Goal: Task Accomplishment & Management: Manage account settings

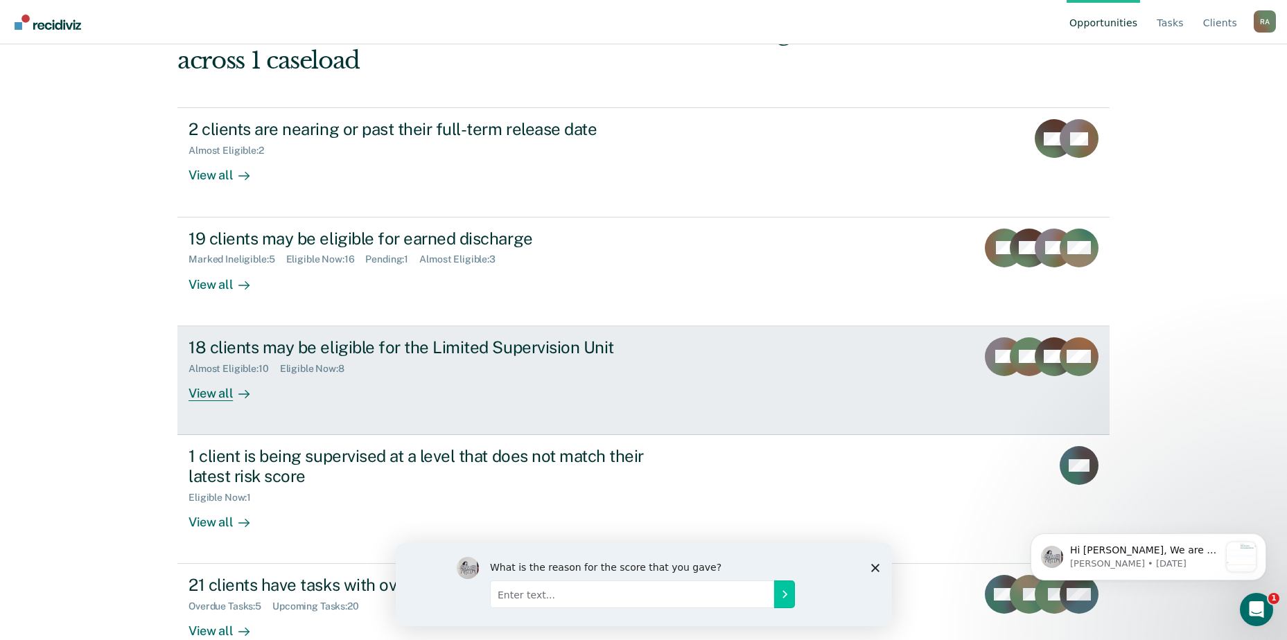
scroll to position [121, 0]
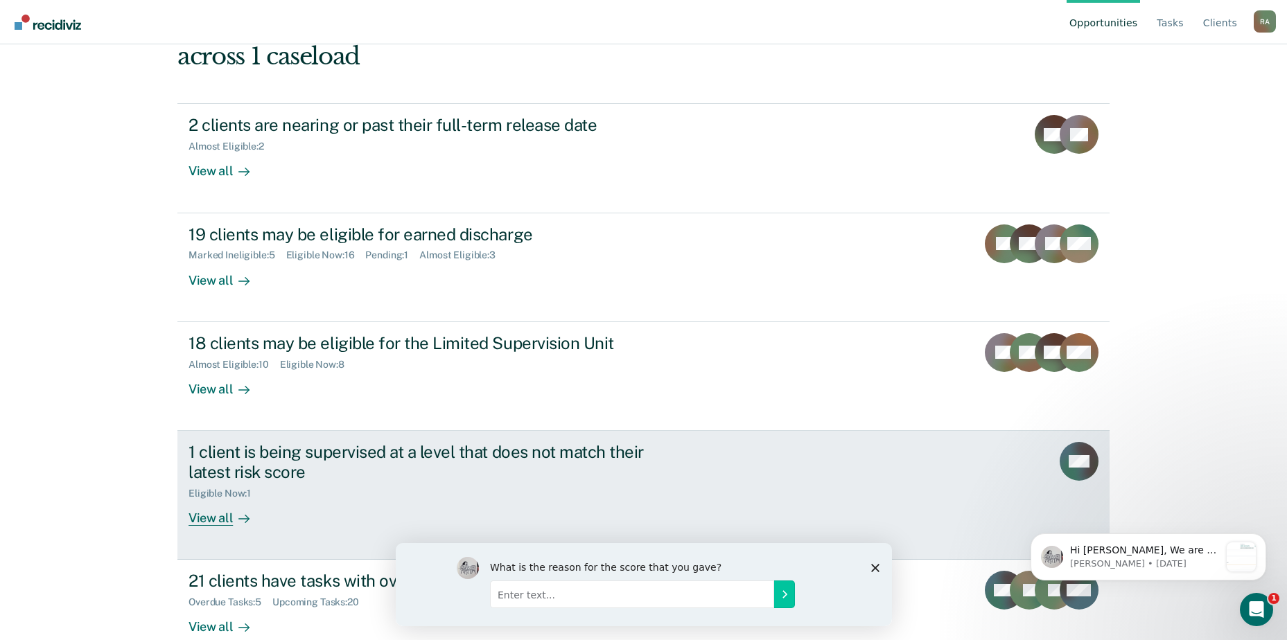
click at [302, 442] on div "1 client is being supervised at a level that does not match their latest risk s…" at bounding box center [432, 462] width 487 height 40
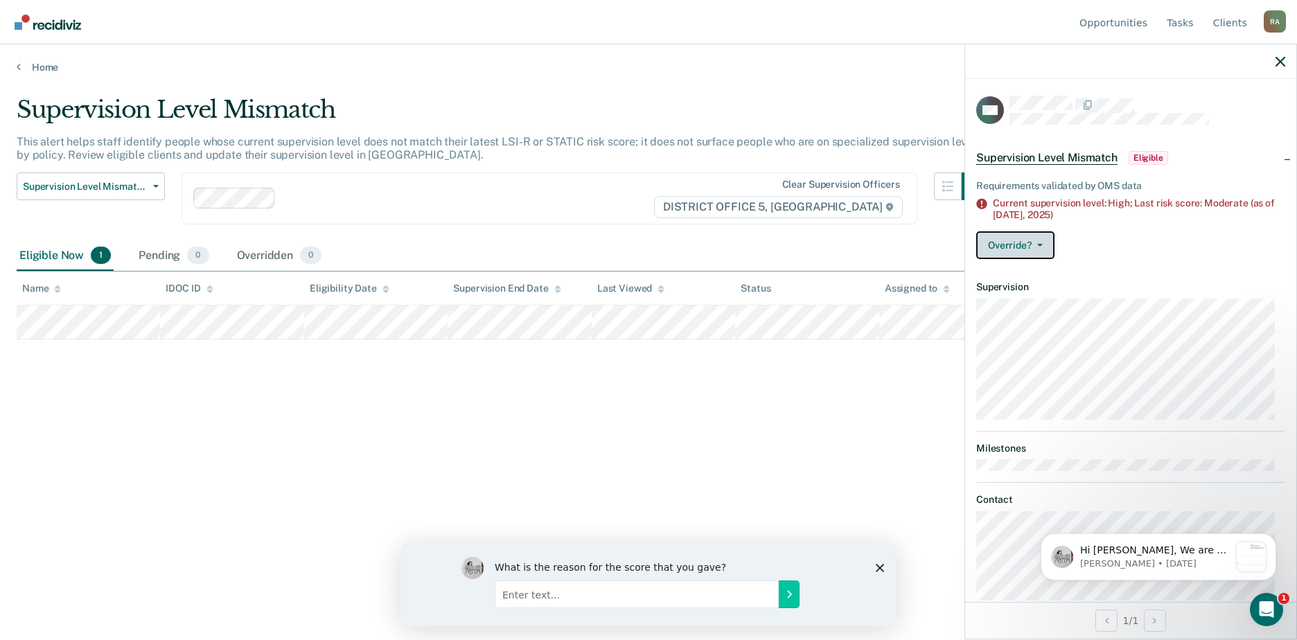
click at [1037, 241] on button "Override?" at bounding box center [1016, 245] width 78 height 28
click at [1031, 277] on button "[PERSON_NAME]" at bounding box center [1044, 279] width 134 height 22
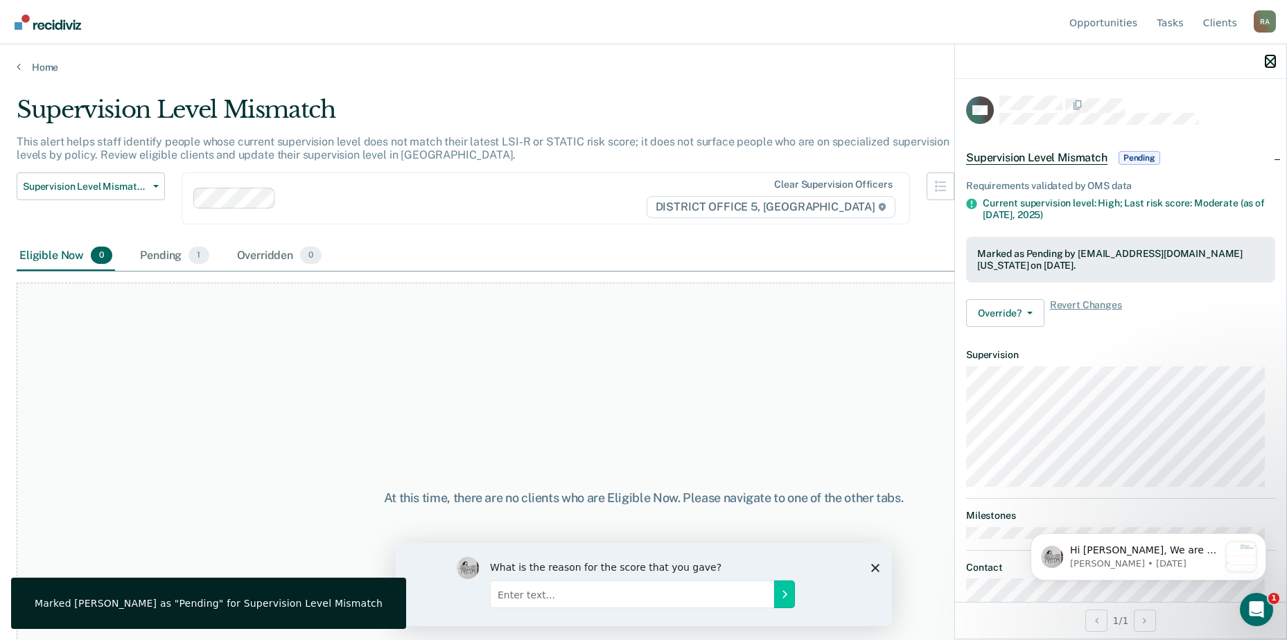
click at [1273, 63] on icon "button" at bounding box center [1271, 62] width 10 height 10
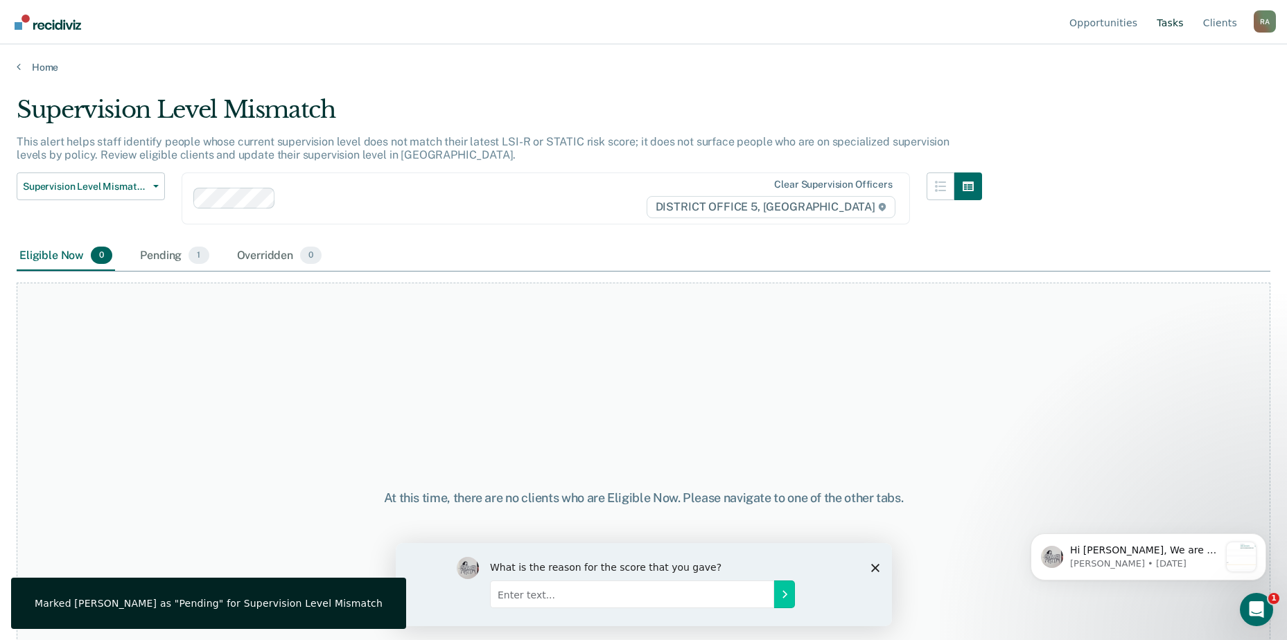
click at [1172, 9] on link "Tasks" at bounding box center [1170, 22] width 33 height 44
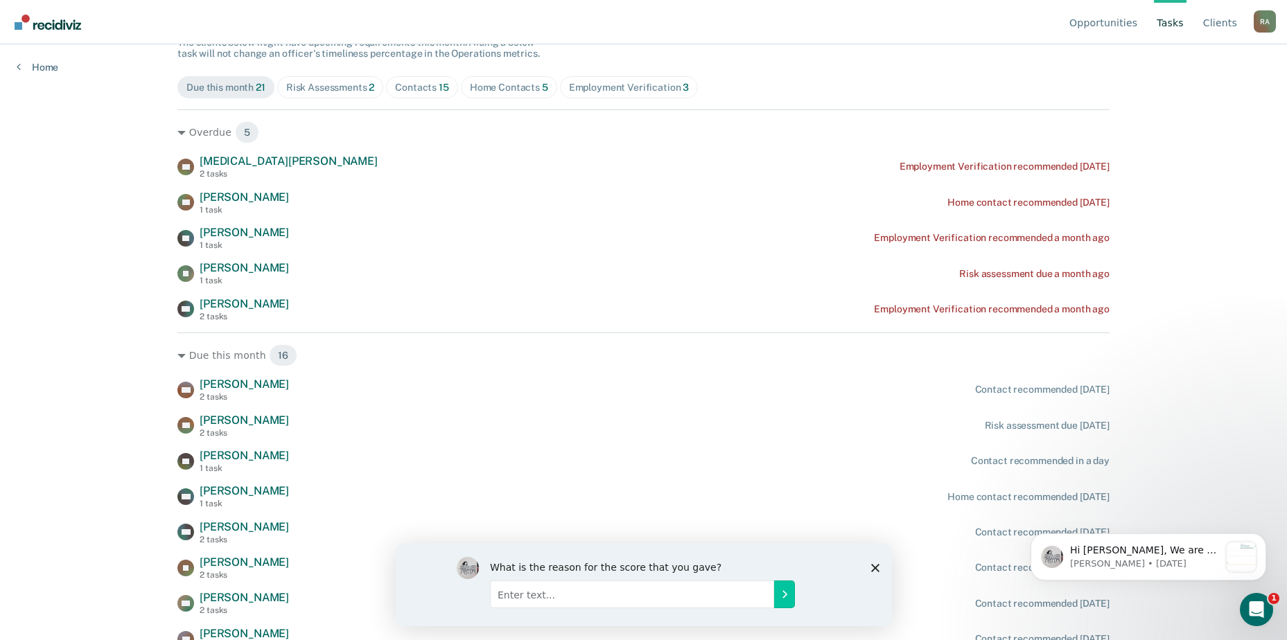
scroll to position [139, 0]
click at [508, 93] on span "Home Contacts 5" at bounding box center [509, 87] width 96 height 22
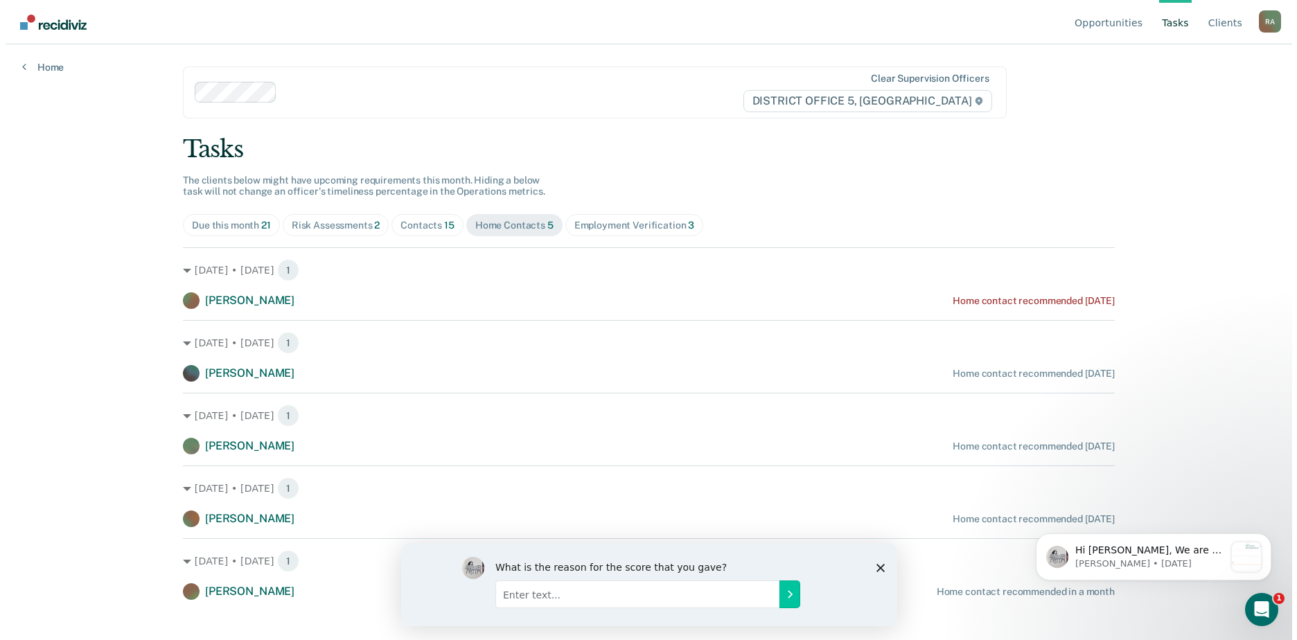
scroll to position [0, 0]
click at [627, 231] on span "Employment Verification 3" at bounding box center [630, 225] width 139 height 22
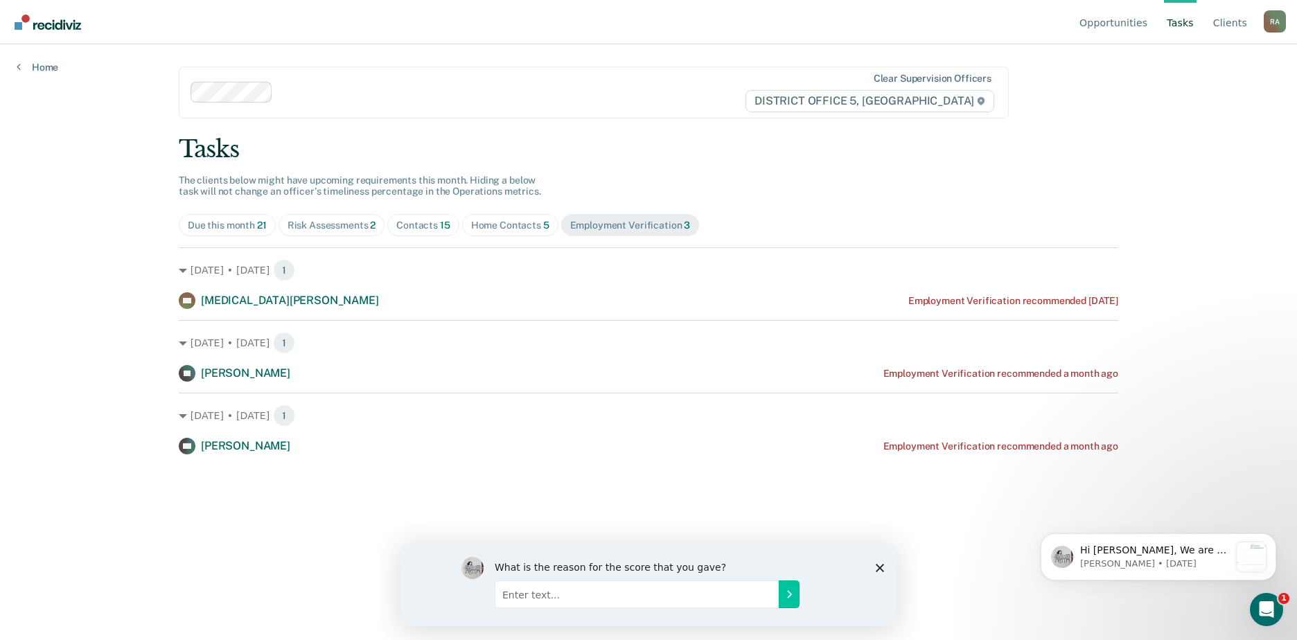
click at [315, 226] on div "Risk Assessments 2" at bounding box center [332, 226] width 89 height 12
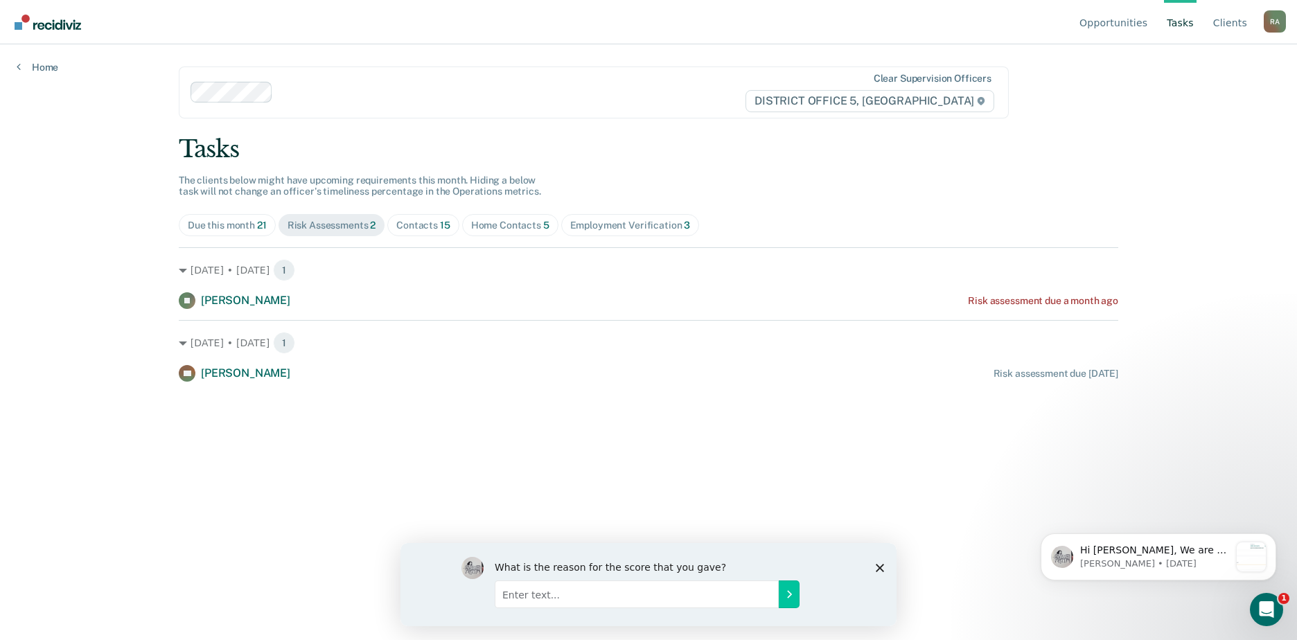
click at [440, 225] on span "15" at bounding box center [445, 225] width 10 height 11
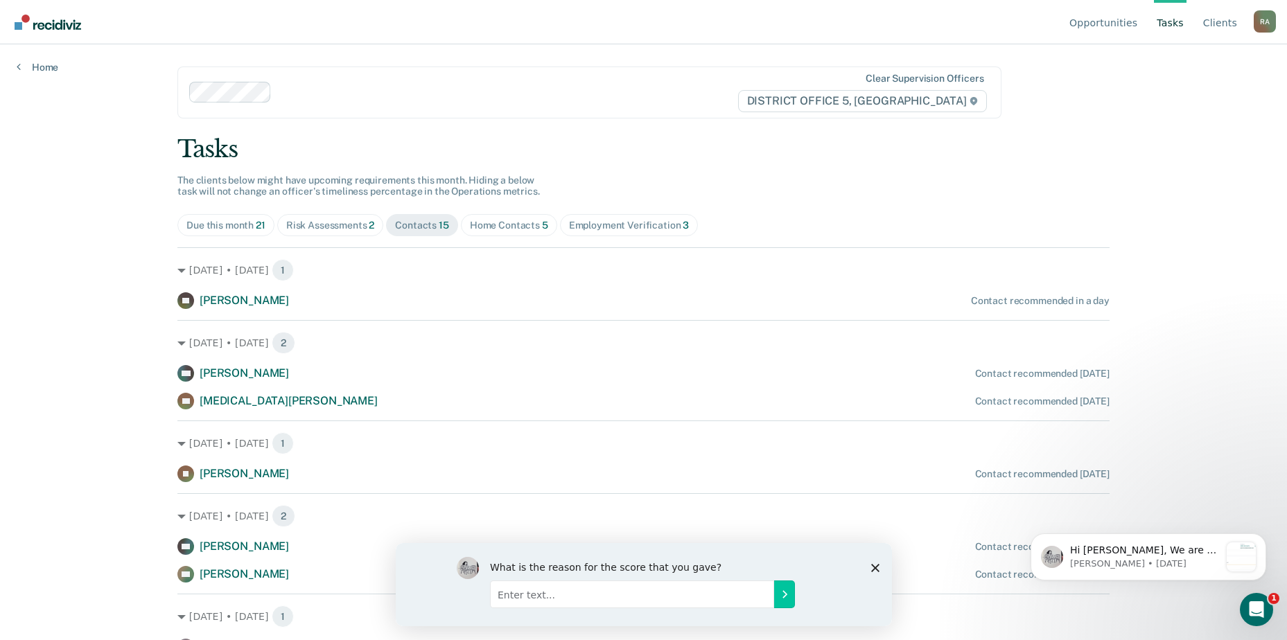
click at [326, 224] on div "Risk Assessments 2" at bounding box center [330, 226] width 89 height 12
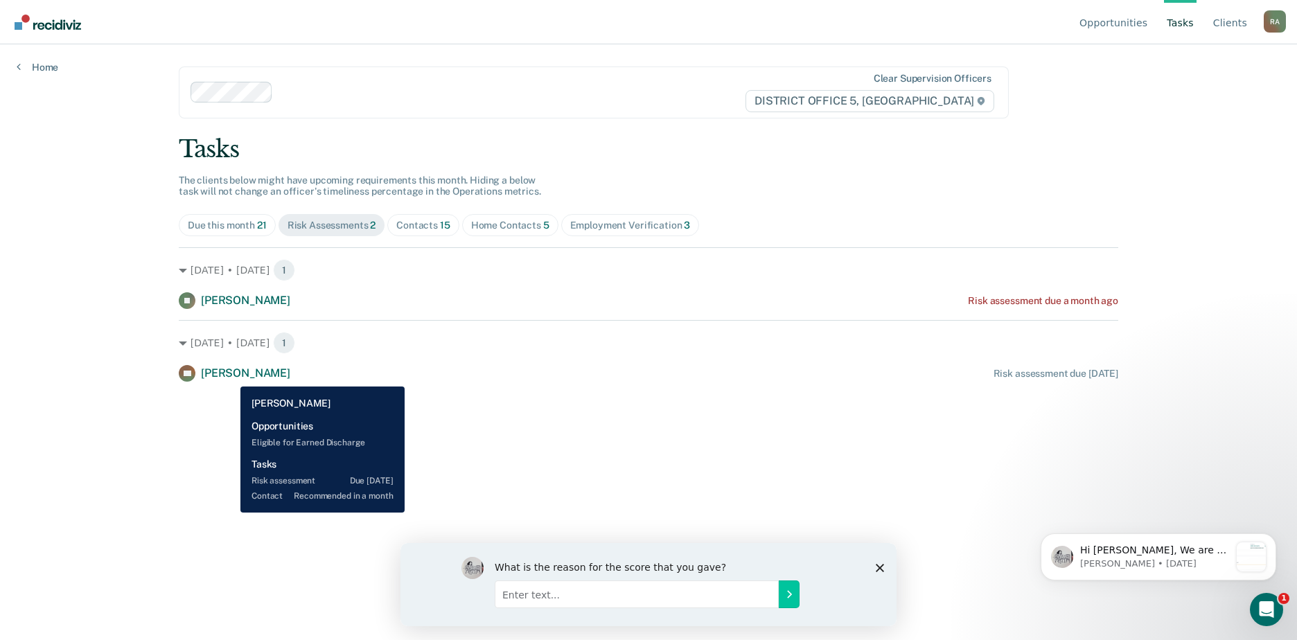
click at [230, 376] on span "[PERSON_NAME]" at bounding box center [245, 373] width 89 height 13
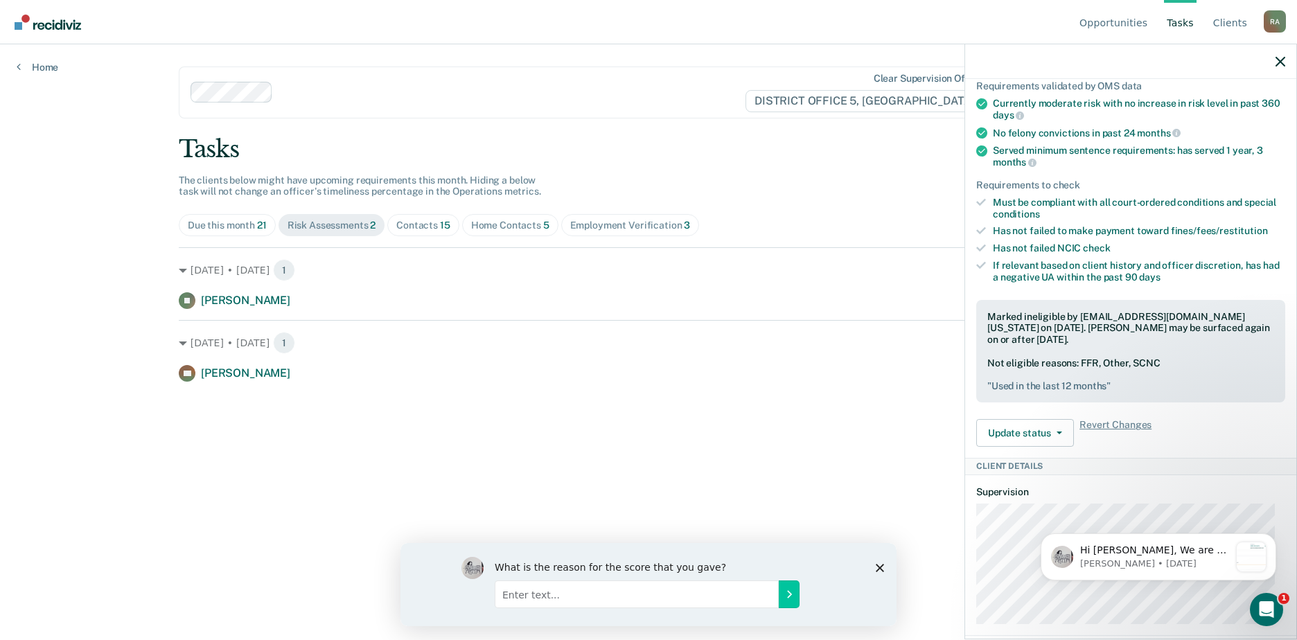
scroll to position [277, 0]
click at [1044, 437] on button "Update status" at bounding box center [1026, 431] width 98 height 28
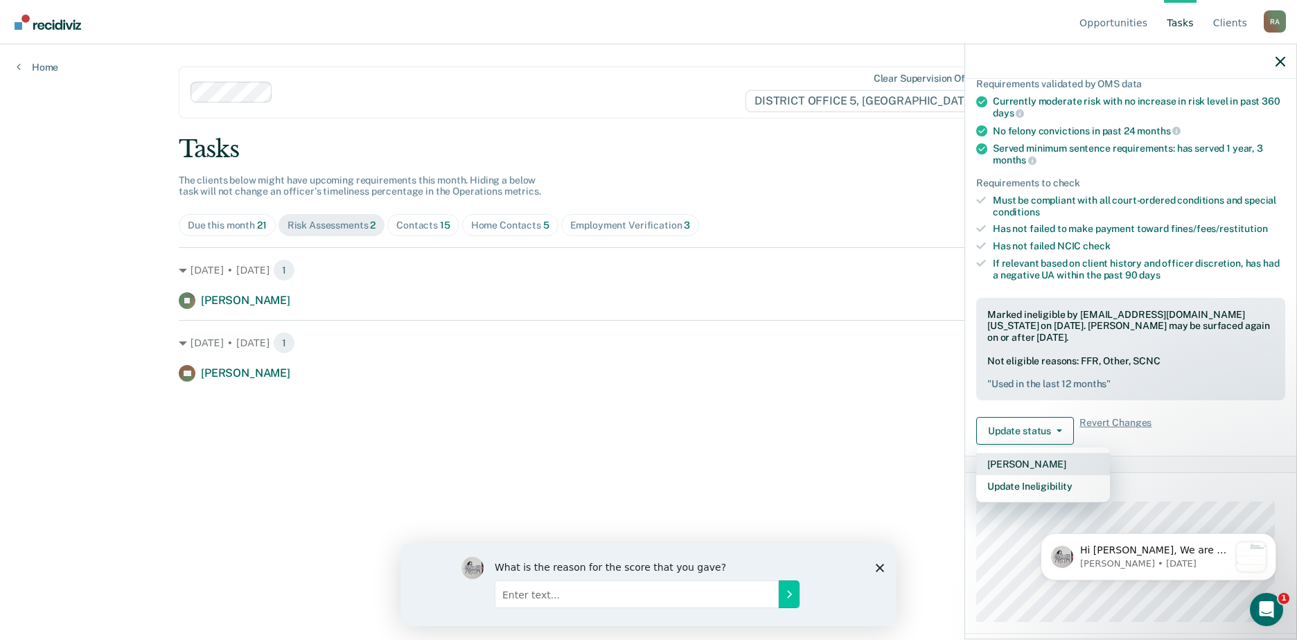
click at [1029, 466] on button "[PERSON_NAME]" at bounding box center [1044, 464] width 134 height 22
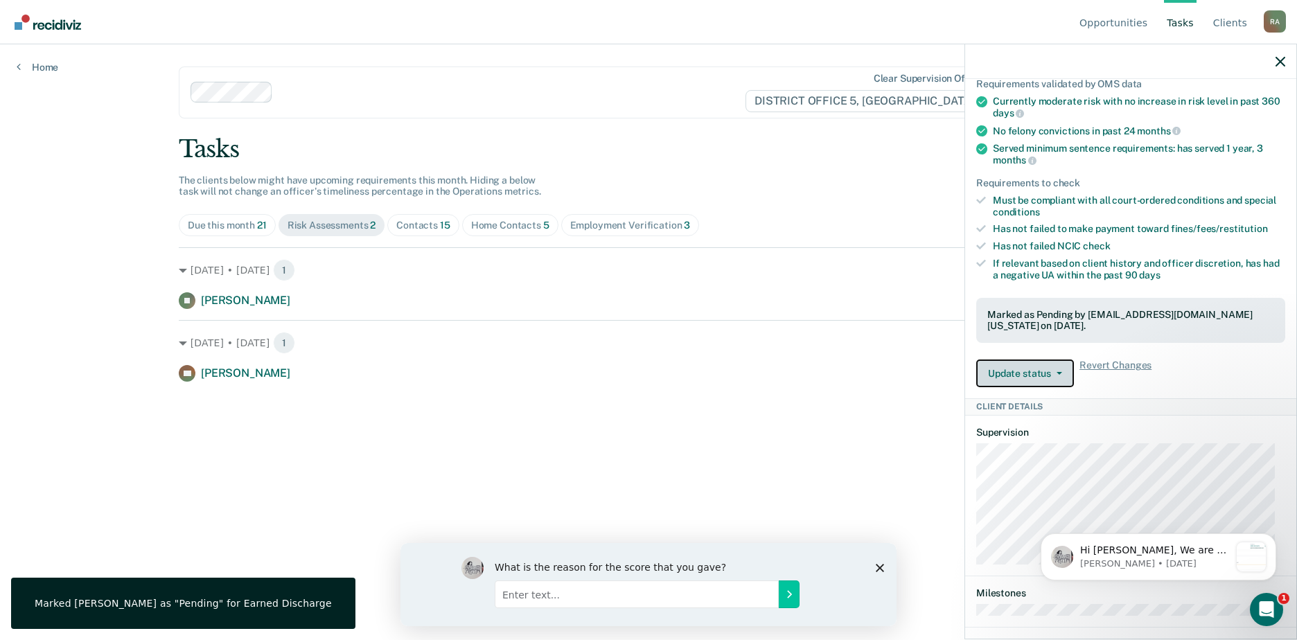
click at [1015, 363] on button "Update status" at bounding box center [1026, 374] width 98 height 28
click at [834, 414] on main "Clear supervision officers DISTRICT OFFICE 5, TWIN FALLS Tasks The clients belo…" at bounding box center [648, 325] width 973 height 563
click at [426, 225] on div "Contacts 15" at bounding box center [423, 226] width 54 height 12
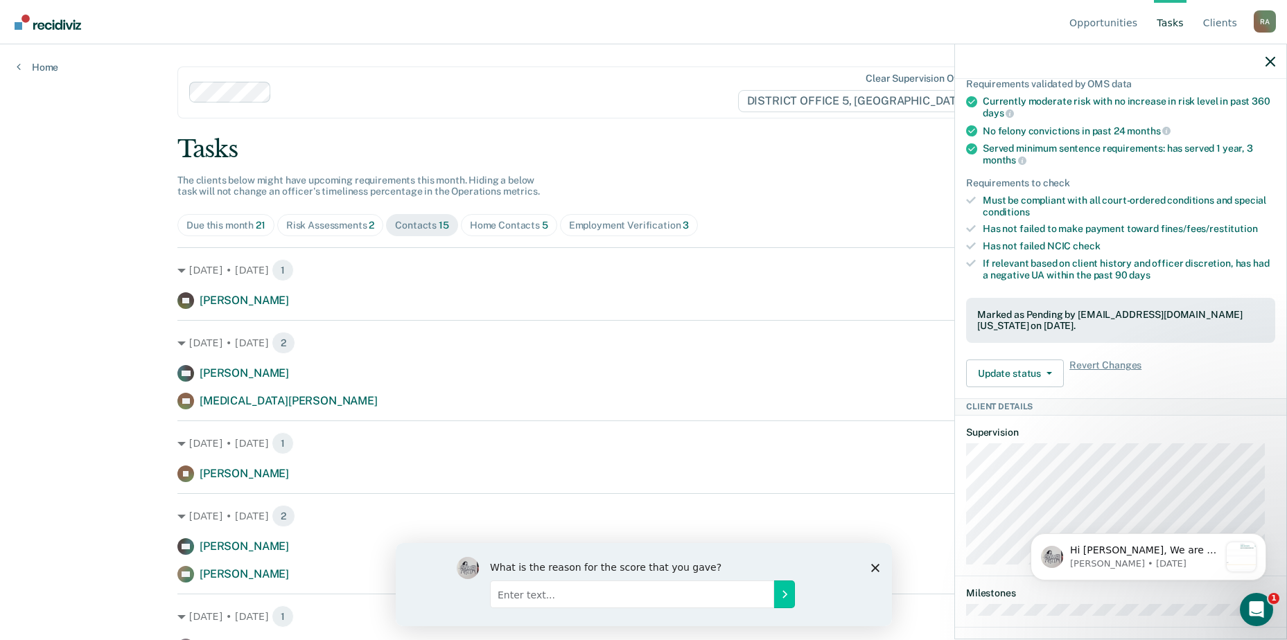
click at [335, 229] on div "Risk Assessments 2" at bounding box center [330, 226] width 89 height 12
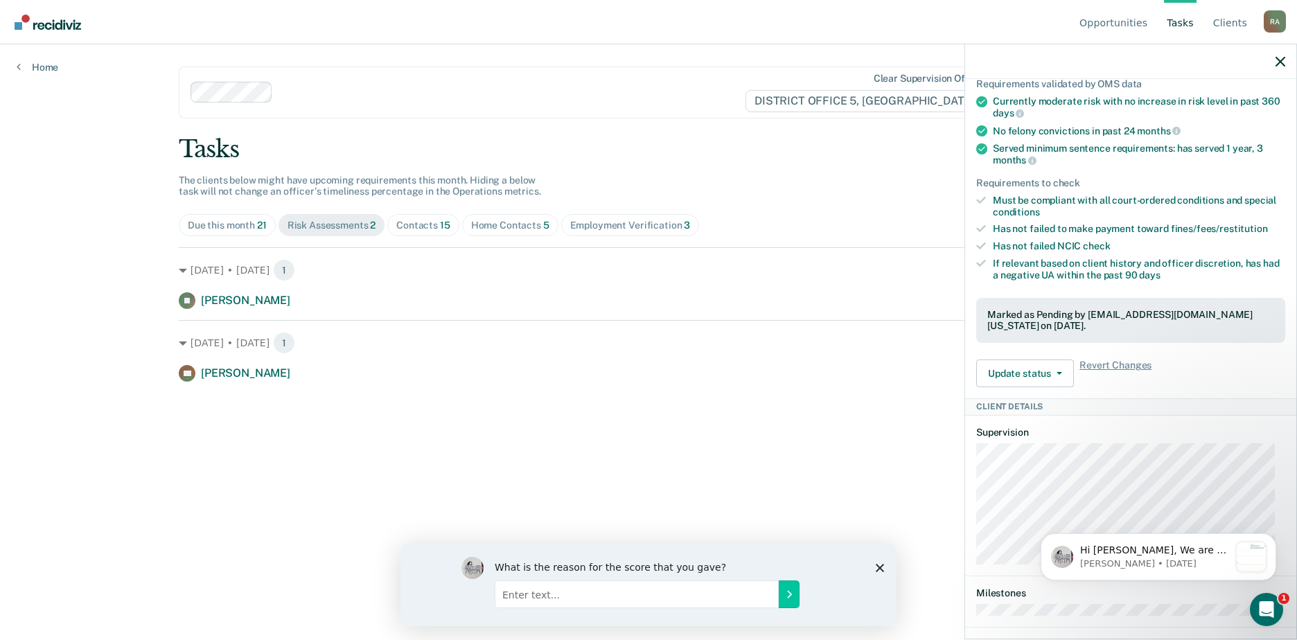
click at [238, 295] on span "[PERSON_NAME]" at bounding box center [245, 300] width 89 height 13
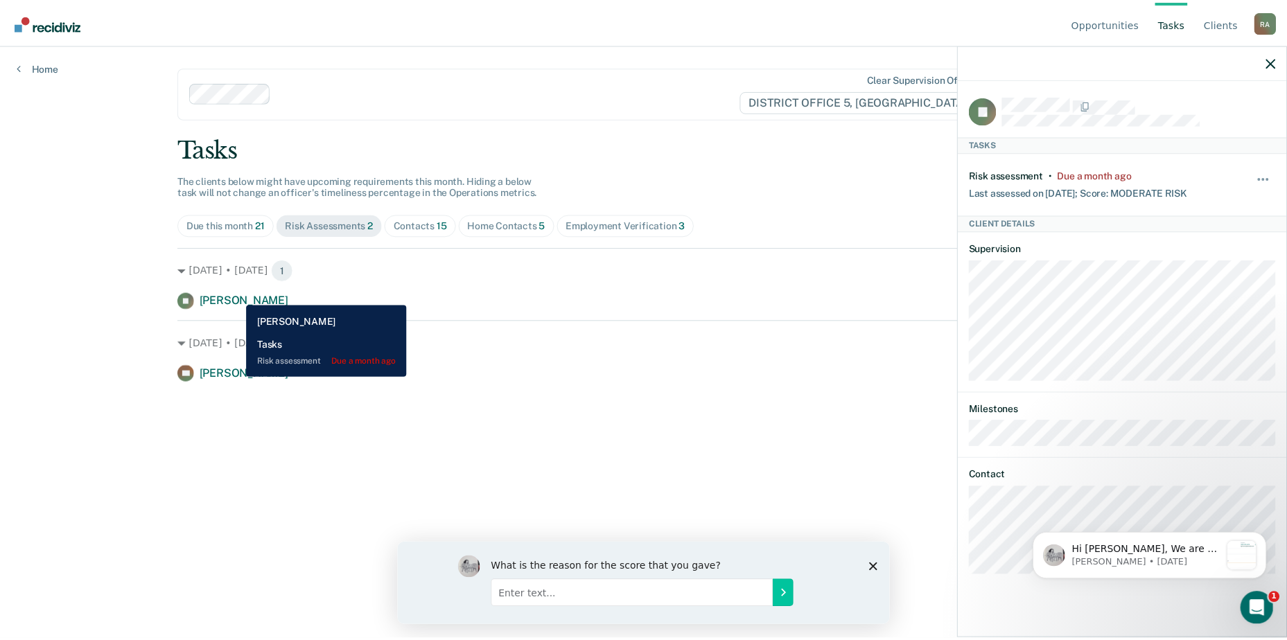
scroll to position [0, 0]
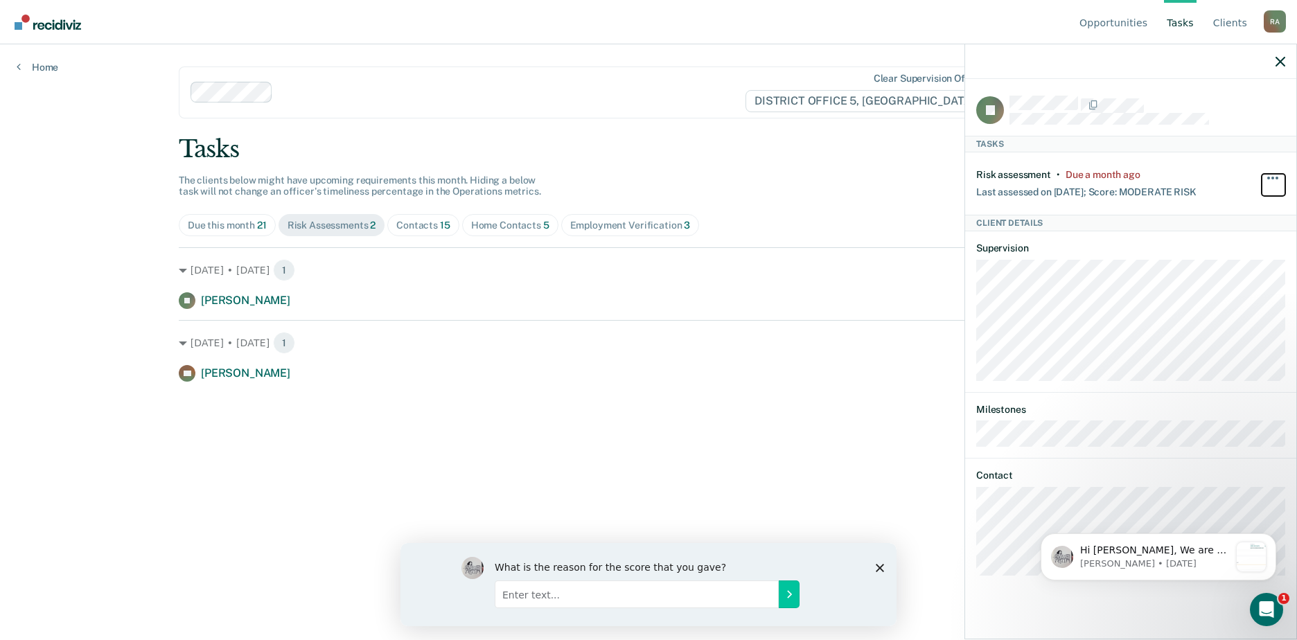
click at [1277, 182] on button "button" at bounding box center [1274, 185] width 24 height 22
click at [649, 175] on div "Tasks The clients below might have upcoming requirements this month. Hiding a b…" at bounding box center [649, 258] width 940 height 247
click at [222, 227] on div "Due this month 21" at bounding box center [227, 226] width 79 height 12
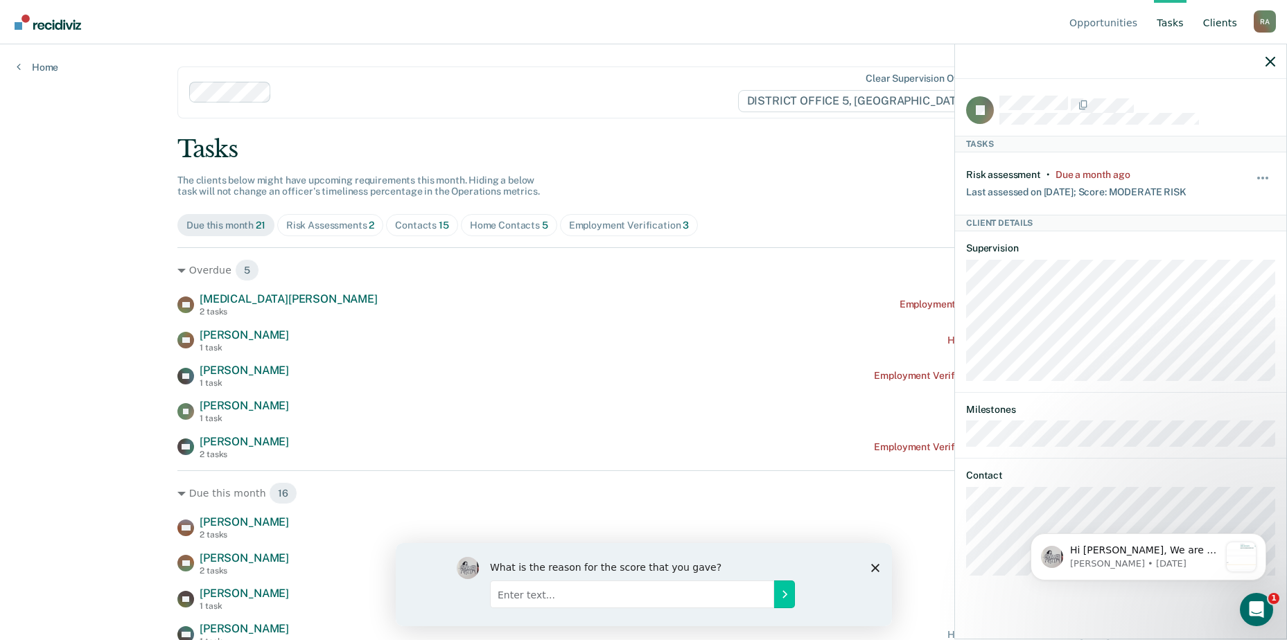
click at [1227, 26] on link "Client s" at bounding box center [1220, 22] width 40 height 44
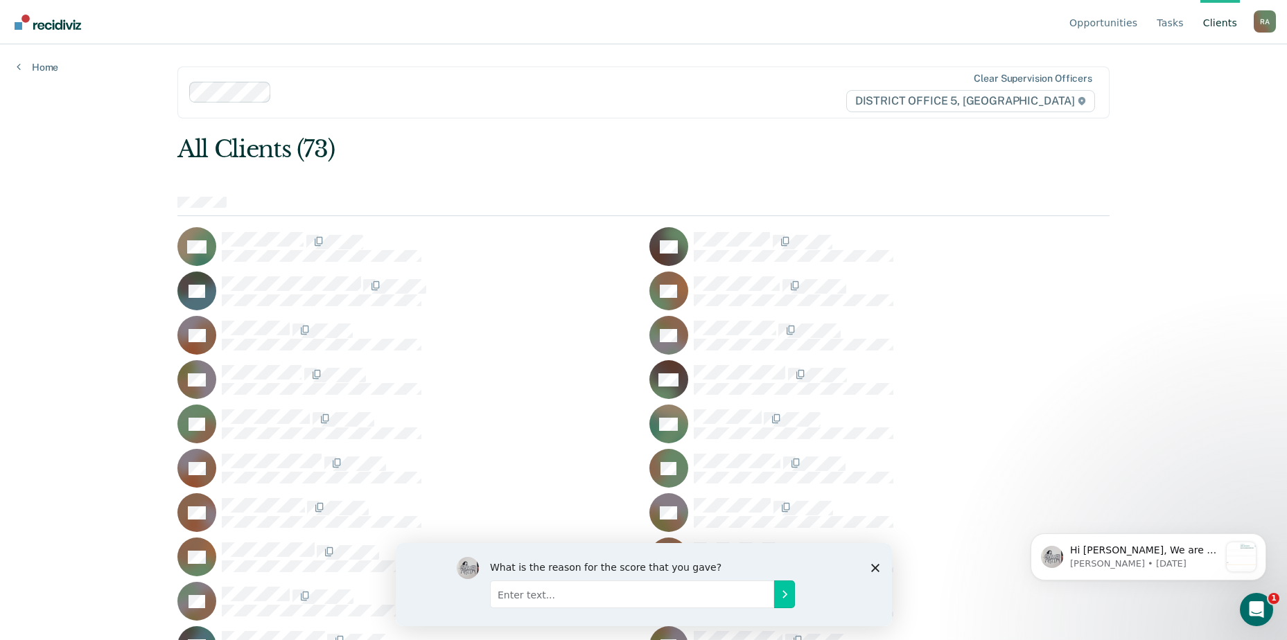
click at [1151, 25] on ul "Opportunities Tasks Client s" at bounding box center [1160, 22] width 187 height 44
click at [1164, 23] on link "Tasks" at bounding box center [1170, 22] width 33 height 44
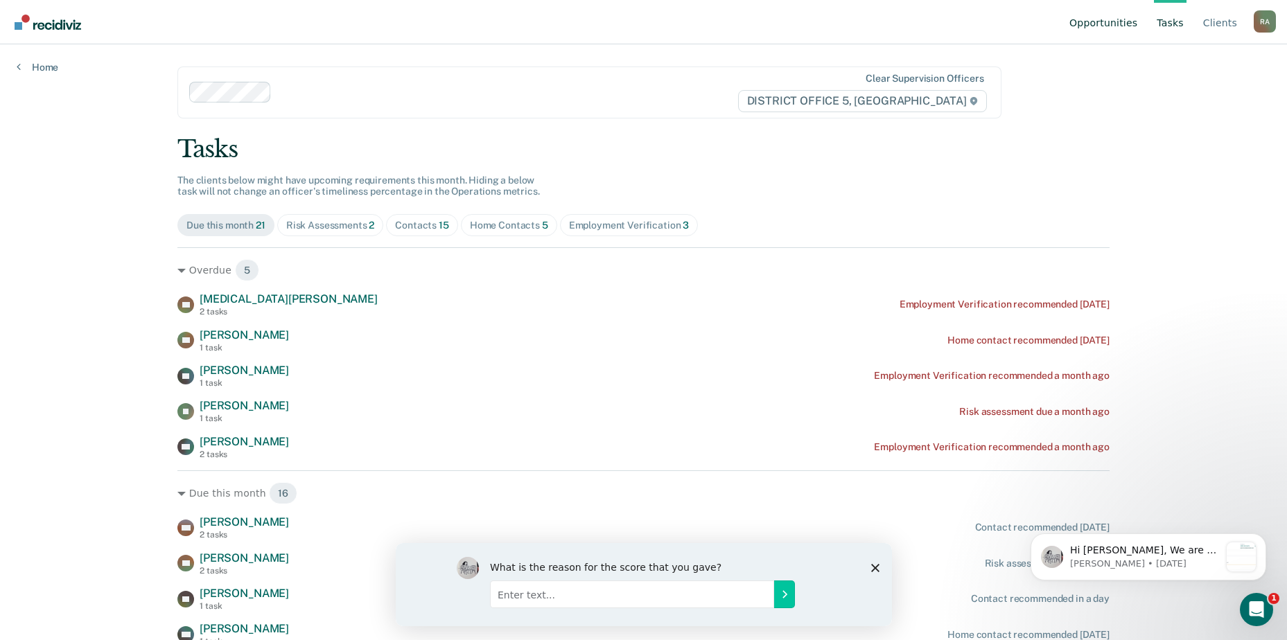
click at [1121, 24] on link "Opportunities" at bounding box center [1103, 22] width 73 height 44
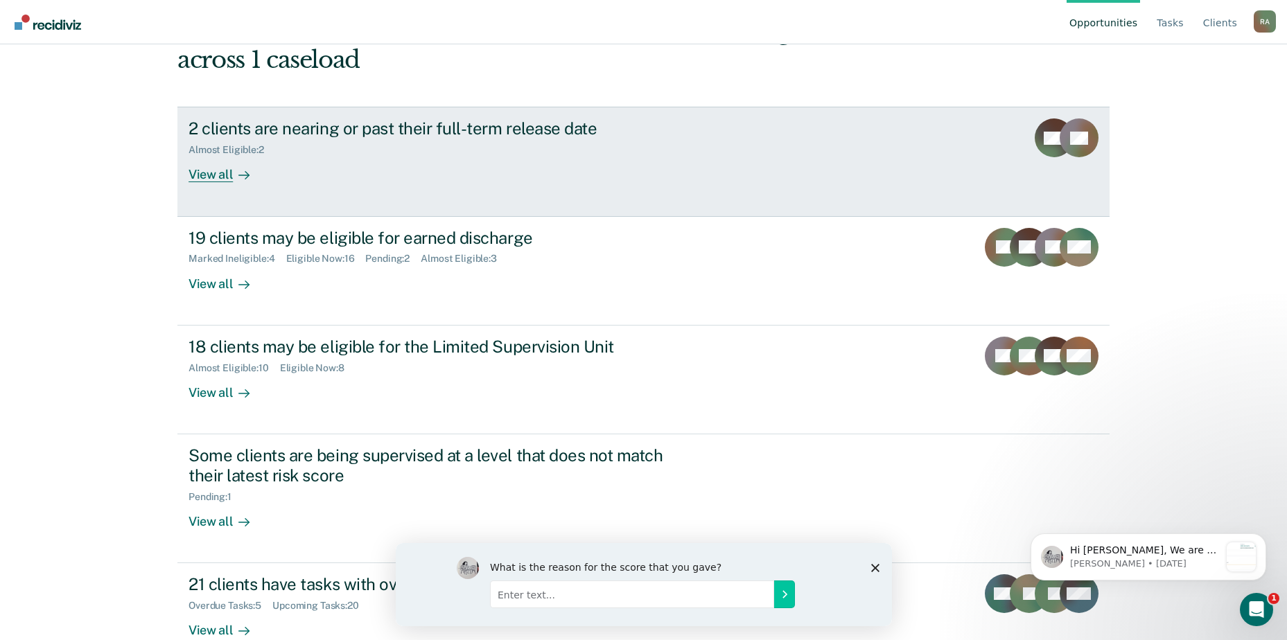
scroll to position [121, 0]
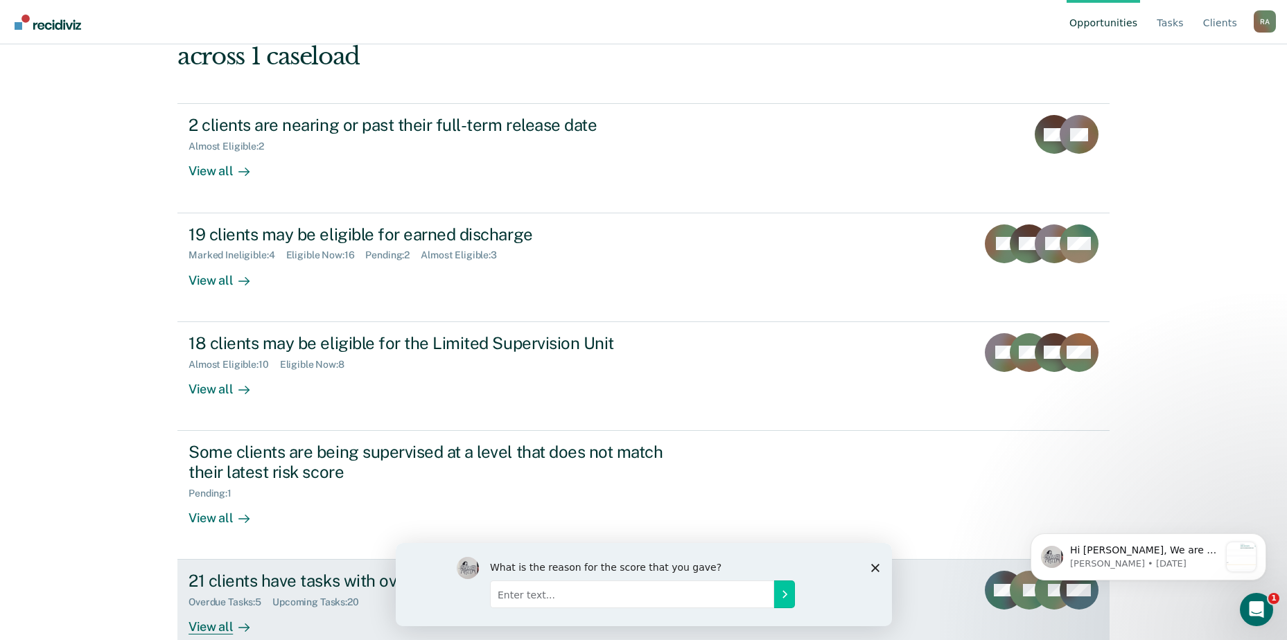
click at [324, 571] on div "21 clients have tasks with overdue or upcoming due dates" at bounding box center [432, 581] width 487 height 20
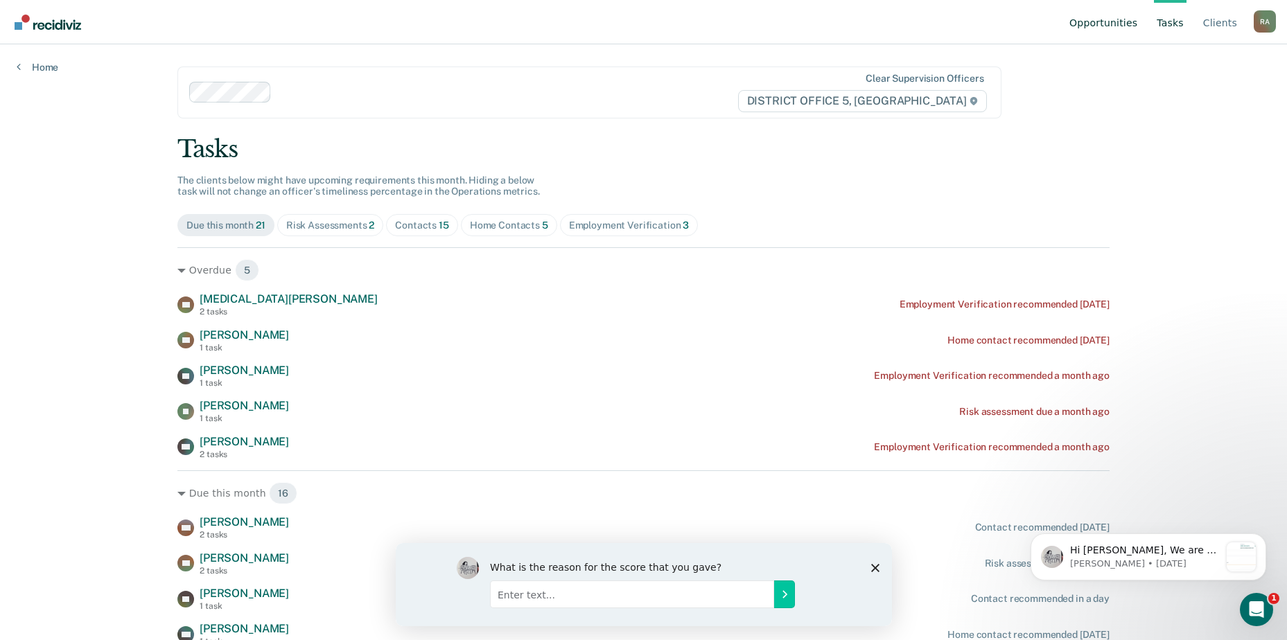
click at [1115, 21] on link "Opportunities" at bounding box center [1103, 22] width 73 height 44
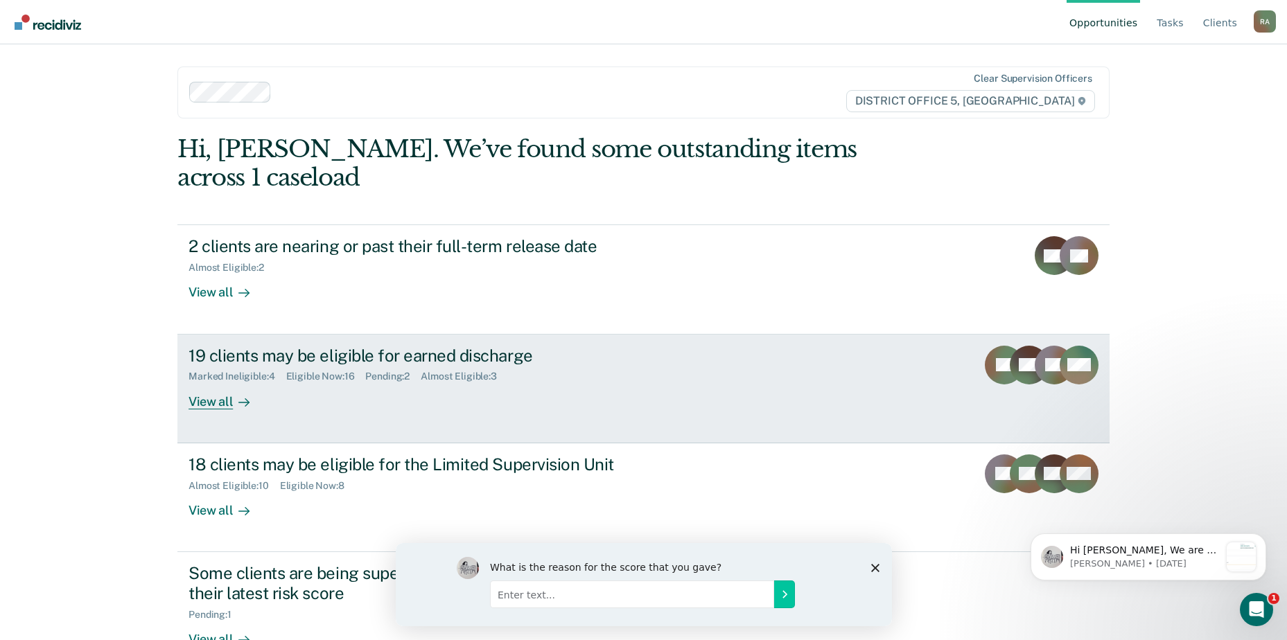
click at [265, 335] on link "19 clients may be eligible for earned discharge Marked Ineligible : 4 Eligible …" at bounding box center [643, 389] width 932 height 109
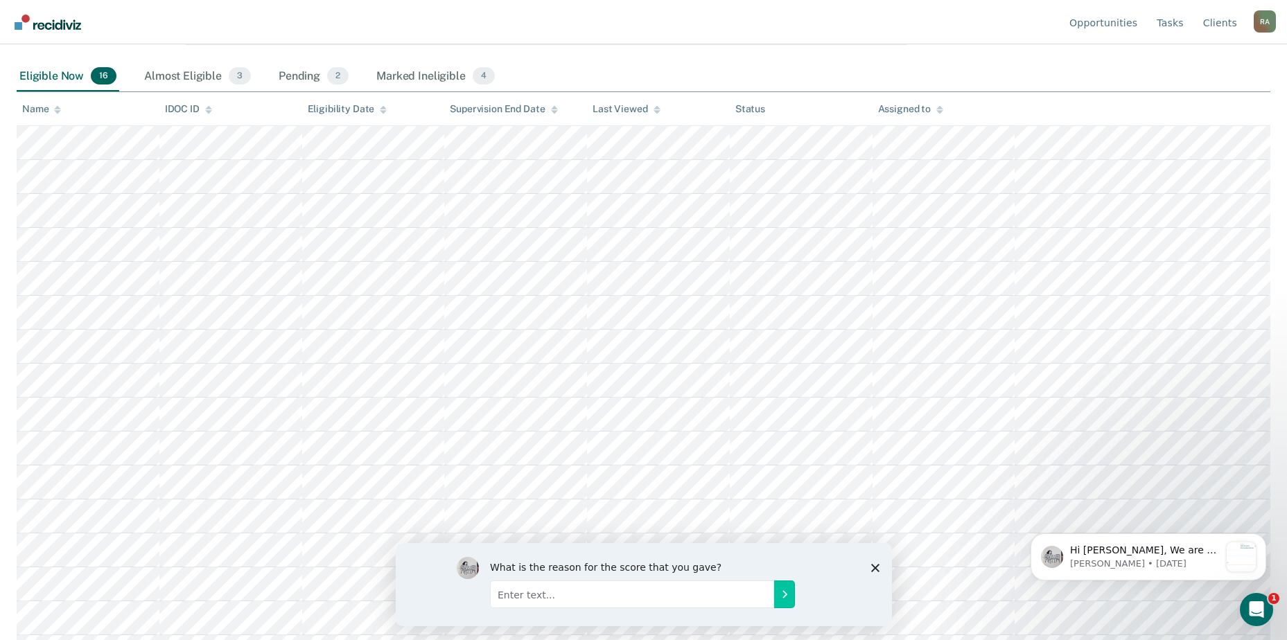
scroll to position [209, 0]
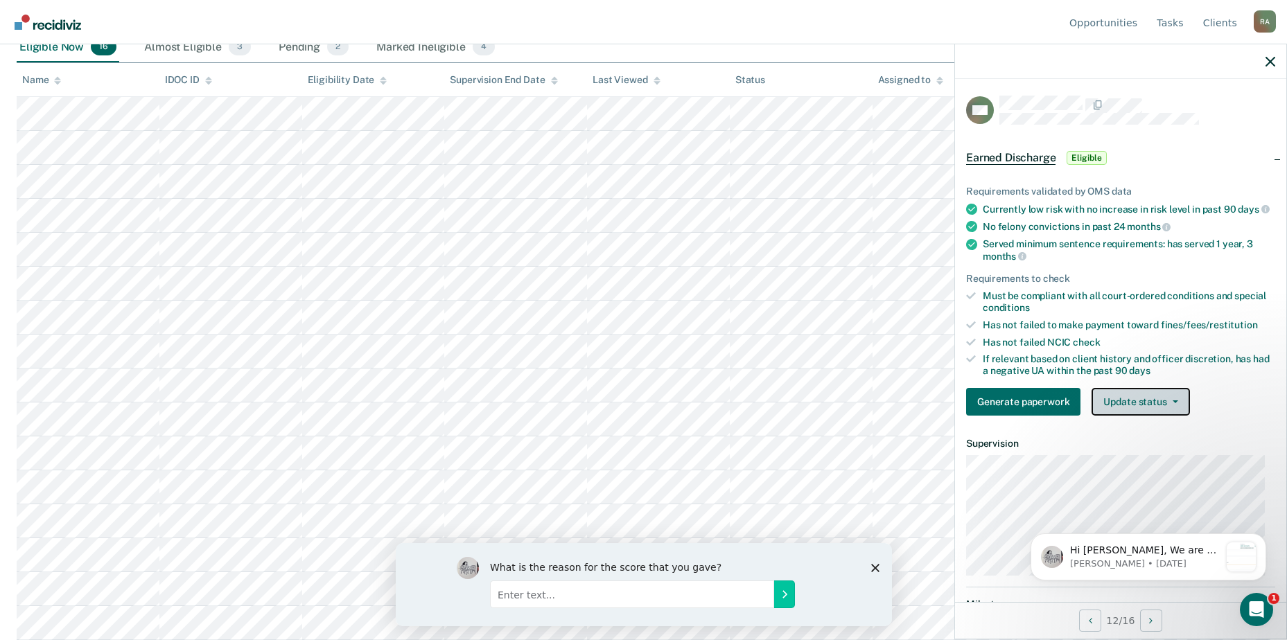
click at [1139, 410] on button "Update status" at bounding box center [1141, 402] width 98 height 28
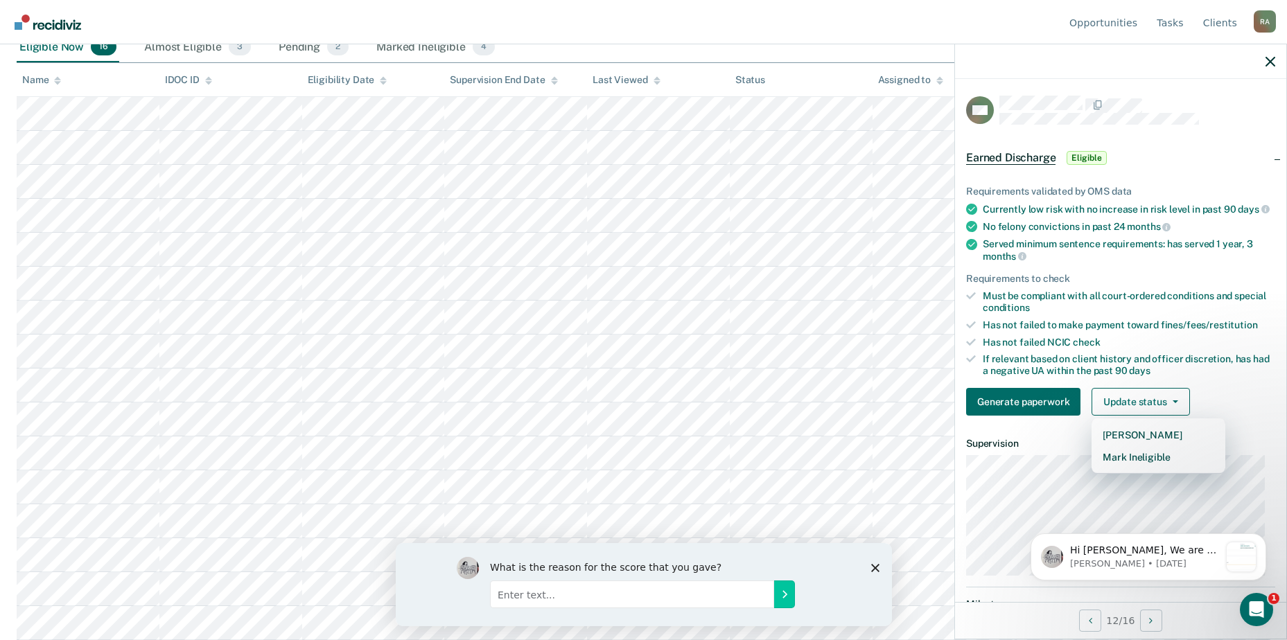
click at [1120, 328] on ul "Requirements validated by OMS data Currently low risk with no increase in risk …" at bounding box center [1120, 281] width 309 height 191
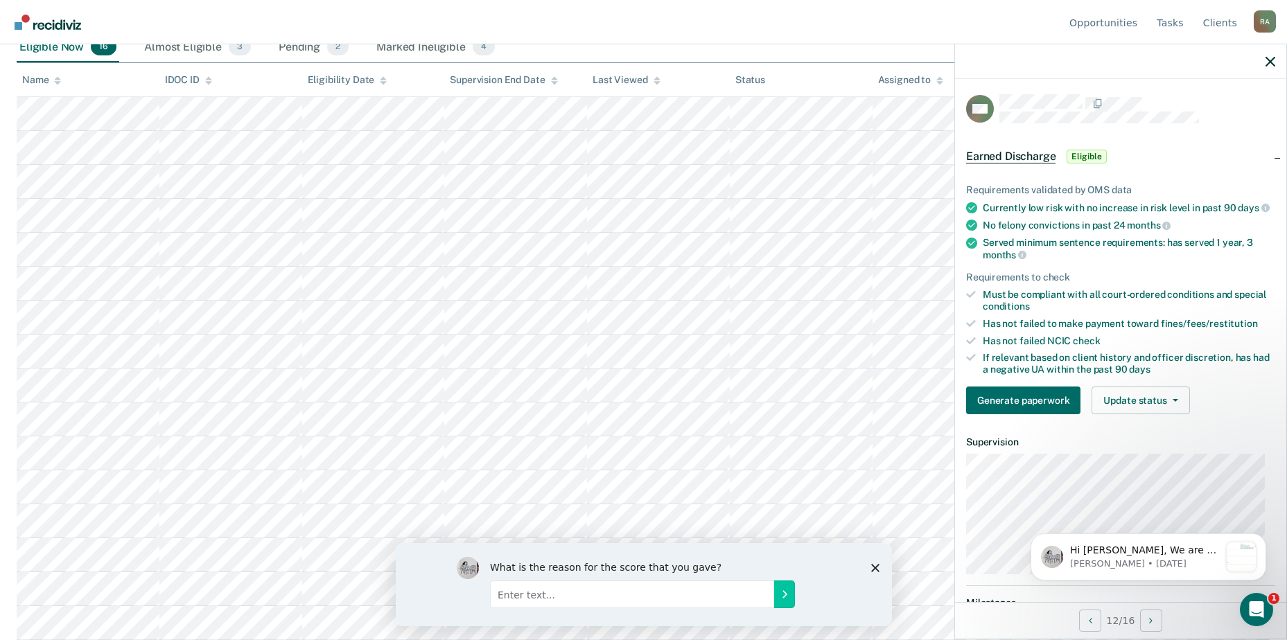
scroll to position [0, 0]
click at [1263, 152] on div "Earned Discharge Eligible" at bounding box center [1120, 158] width 331 height 44
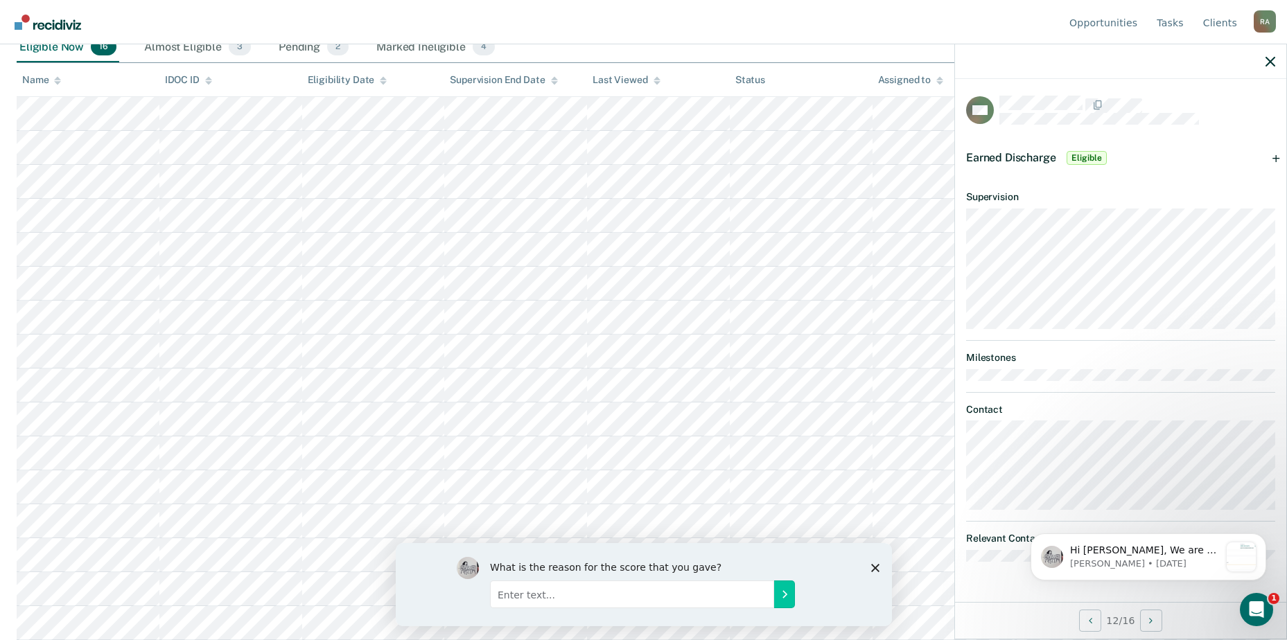
click at [1268, 152] on div "Earned Discharge Eligible" at bounding box center [1120, 158] width 331 height 44
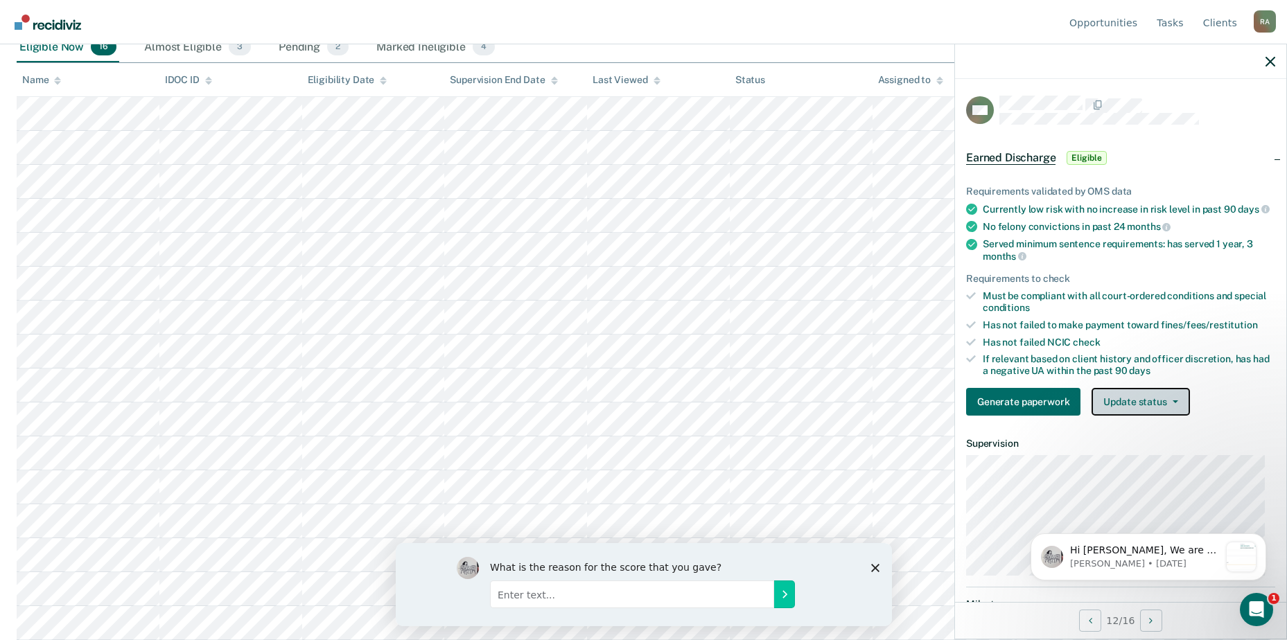
click at [1146, 416] on button "Update status" at bounding box center [1141, 402] width 98 height 28
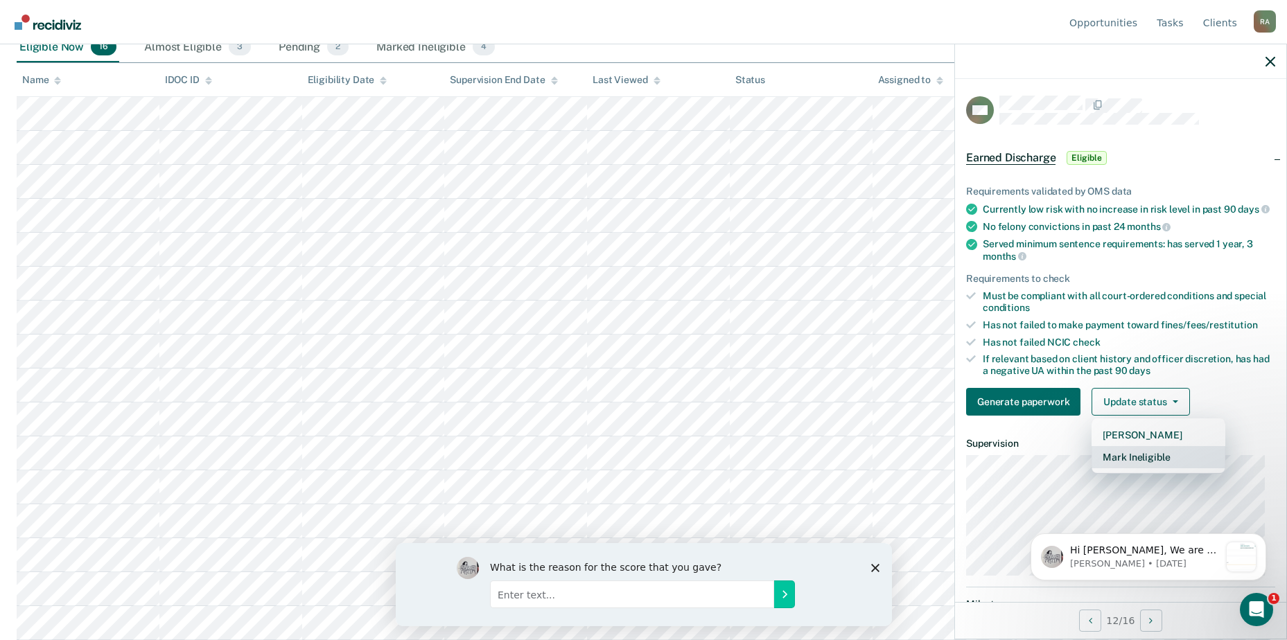
click at [1140, 466] on button "Mark Ineligible" at bounding box center [1159, 457] width 134 height 22
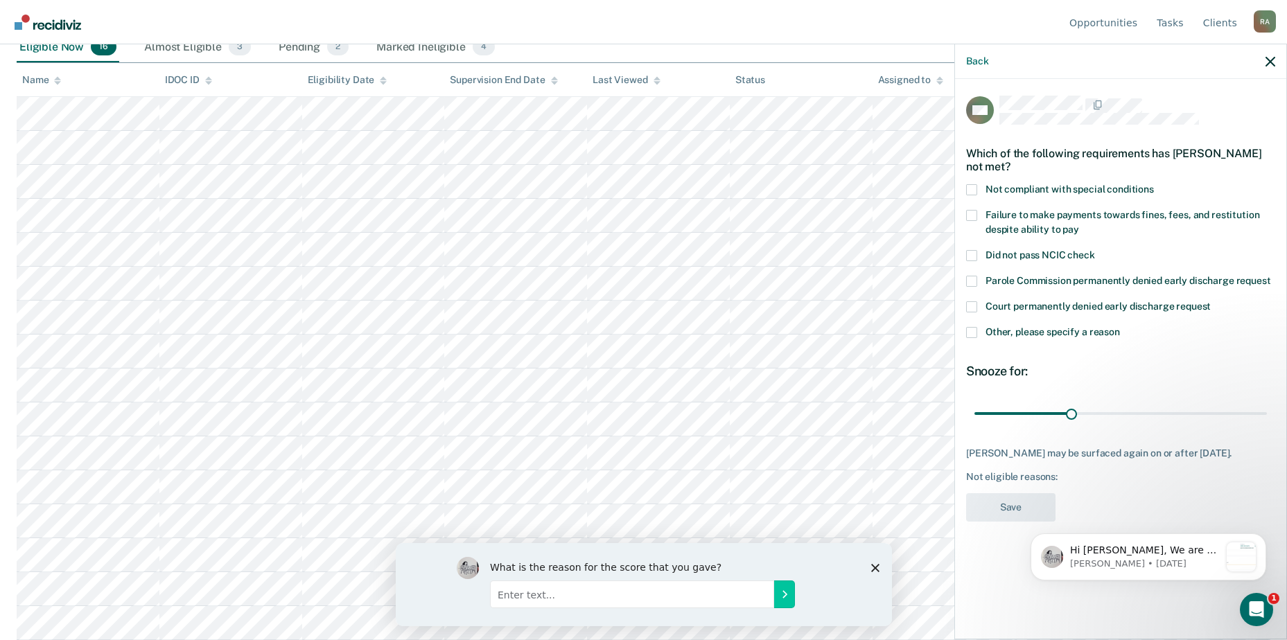
click at [977, 190] on span at bounding box center [971, 189] width 11 height 11
click at [1154, 184] on input "Not compliant with special conditions" at bounding box center [1154, 184] width 0 height 0
click at [968, 327] on span at bounding box center [971, 332] width 11 height 11
click at [1120, 327] on input "Other, please specify a reason" at bounding box center [1120, 327] width 0 height 0
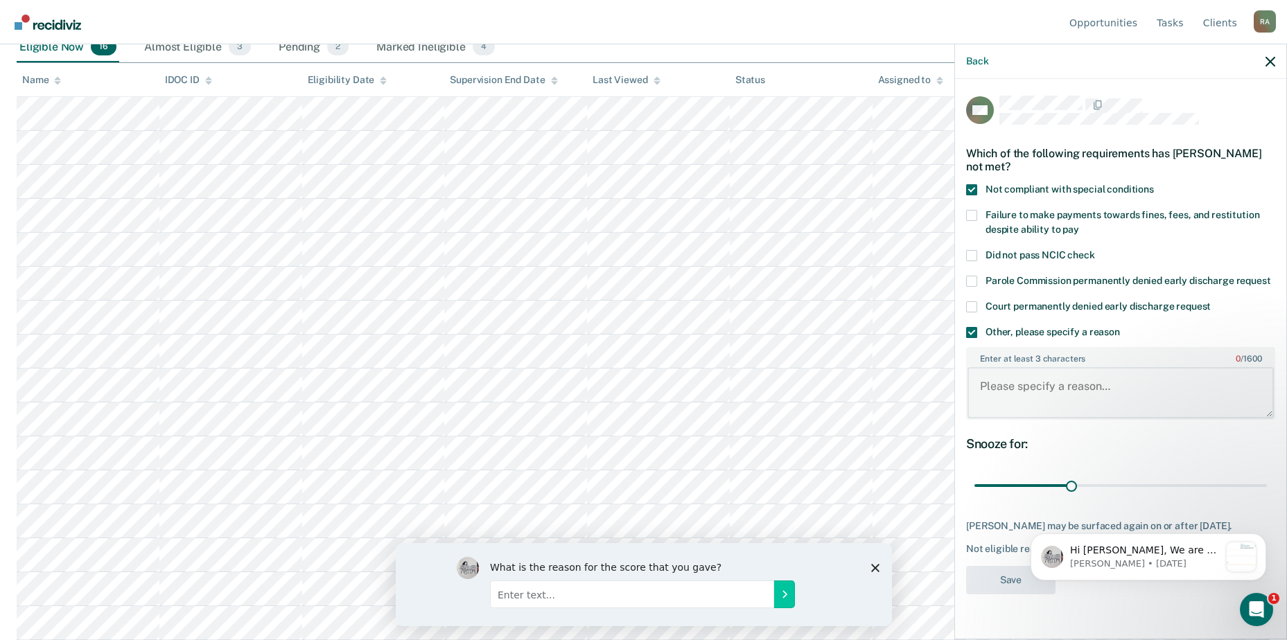
click at [1040, 401] on textarea "Enter at least 3 characters 0 / 1600" at bounding box center [1121, 392] width 306 height 51
click at [1058, 398] on textarea "Must wait" at bounding box center [1121, 392] width 306 height 51
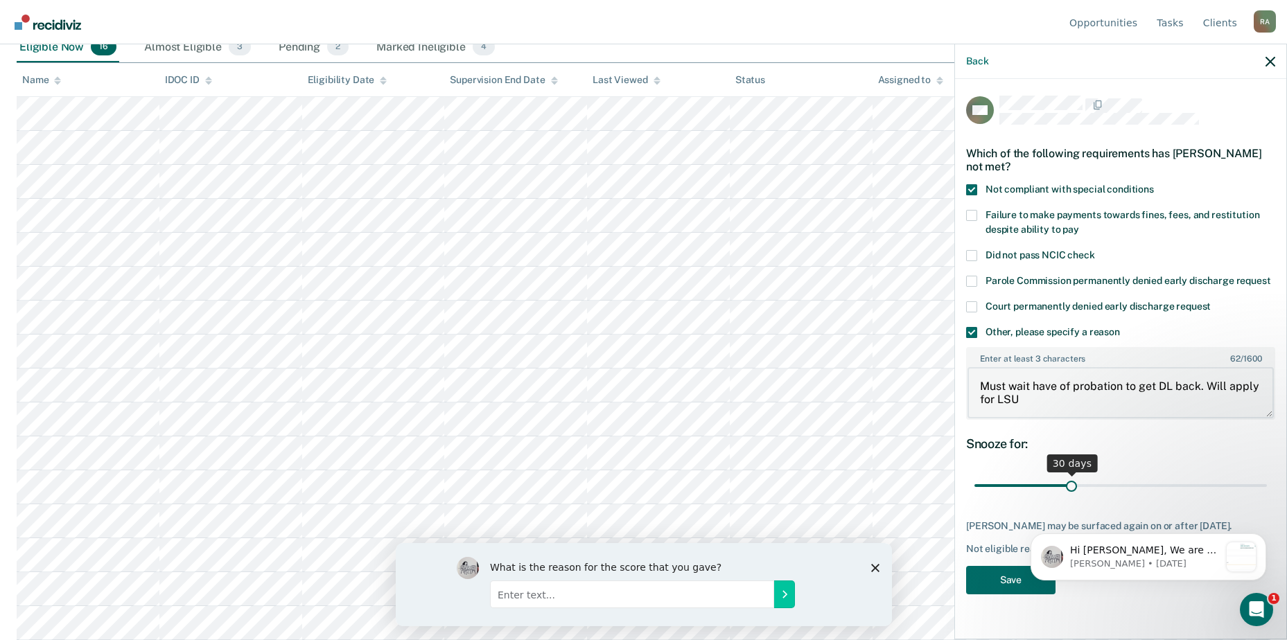
type textarea "Must wait have of probation to get DL back. Will apply for LSU"
drag, startPoint x: 1070, startPoint y: 483, endPoint x: 1258, endPoint y: 471, distance: 188.2
type input "89"
click at [1258, 474] on input "range" at bounding box center [1120, 486] width 292 height 24
drag, startPoint x: 1251, startPoint y: 482, endPoint x: 1276, endPoint y: 478, distance: 25.3
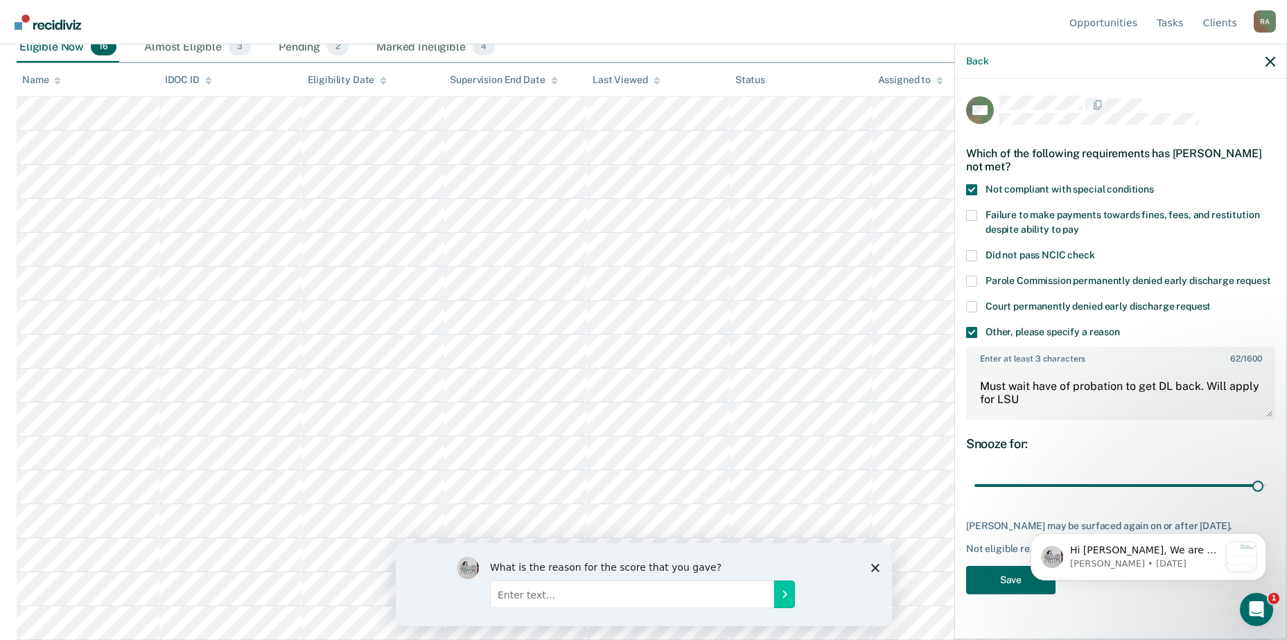
click at [1276, 478] on body "Hi [PERSON_NAME], We are so excited to announce a brand new feature: AI case no…" at bounding box center [1148, 525] width 266 height 146
click at [1027, 599] on html "Hi [PERSON_NAME], We are so excited to announce a brand new feature: AI case no…" at bounding box center [1148, 554] width 277 height 97
click at [1013, 595] on button "Save" at bounding box center [1010, 580] width 89 height 28
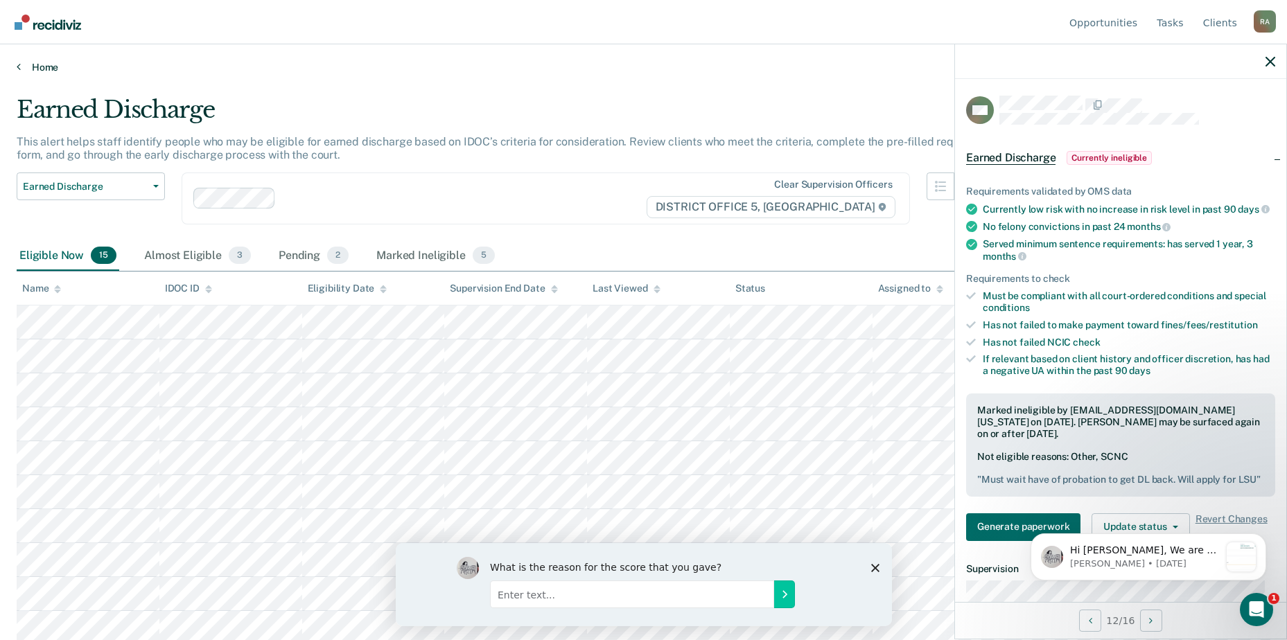
click at [53, 64] on link "Home" at bounding box center [644, 67] width 1254 height 12
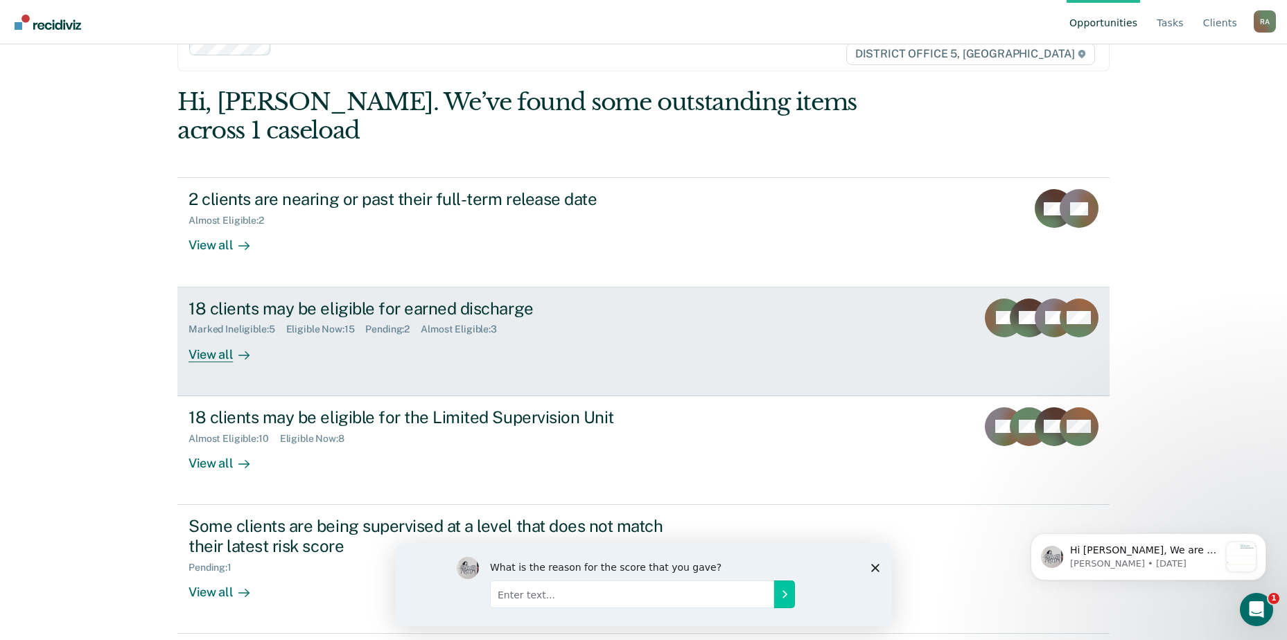
scroll to position [69, 0]
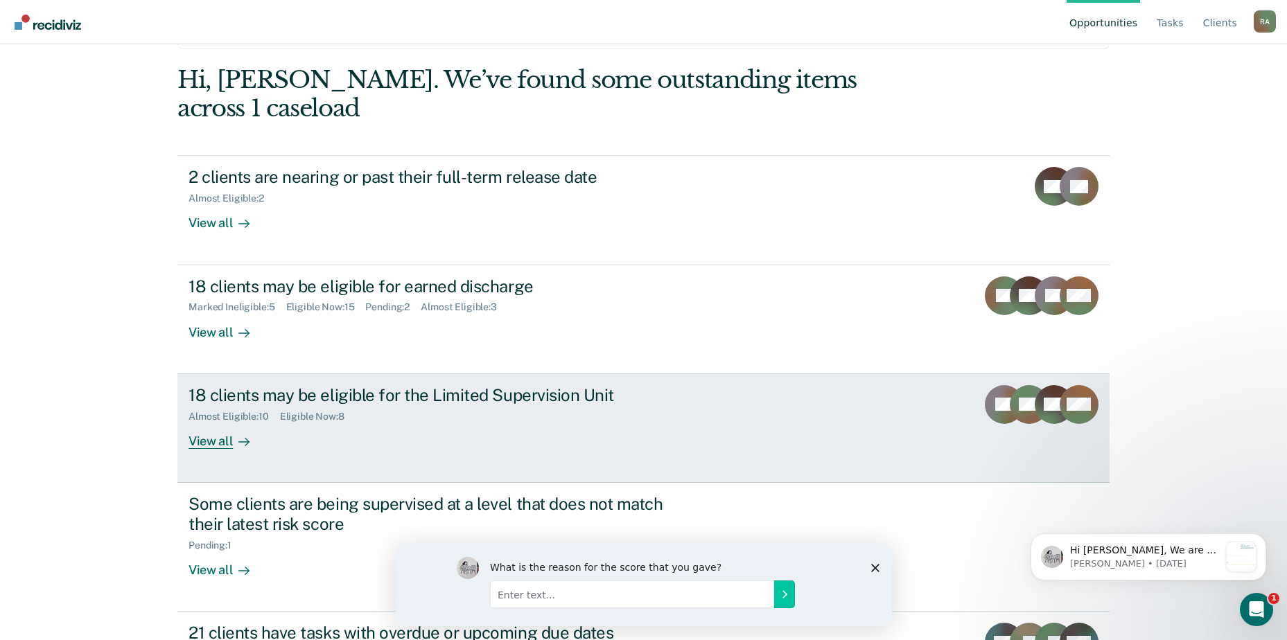
click at [422, 385] on div "18 clients may be eligible for the Limited Supervision Unit" at bounding box center [432, 395] width 487 height 20
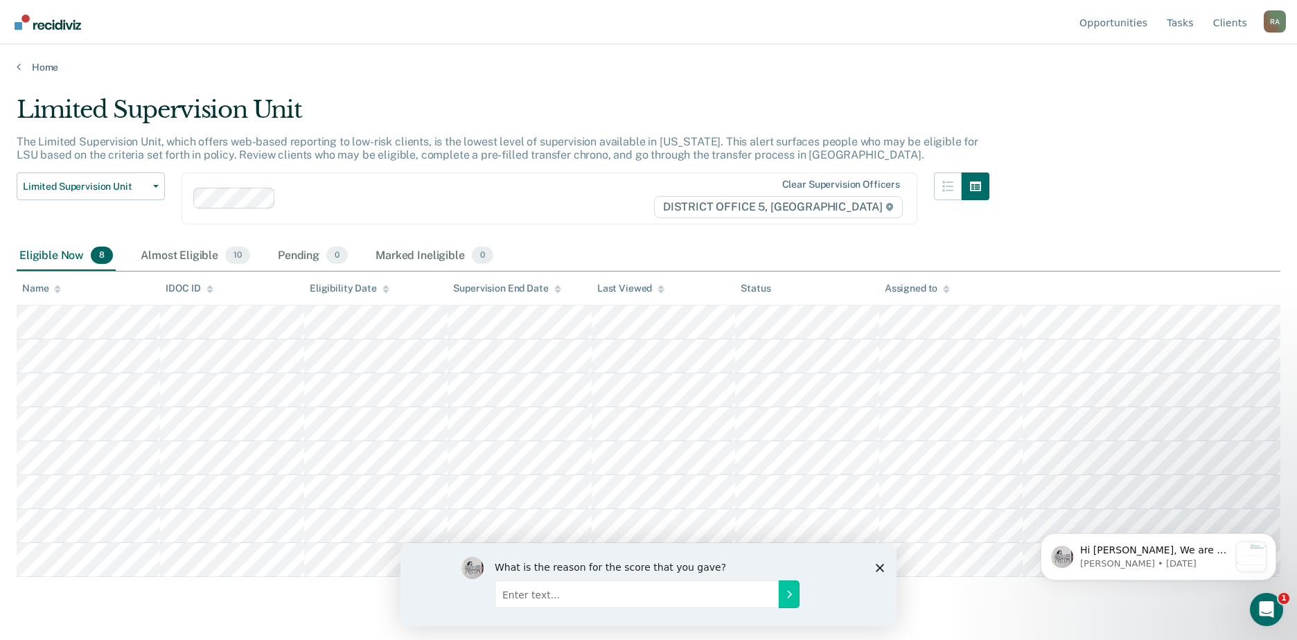
click at [468, 96] on div "Limited Supervision Unit" at bounding box center [503, 116] width 973 height 40
click at [36, 67] on link "Home" at bounding box center [649, 67] width 1264 height 12
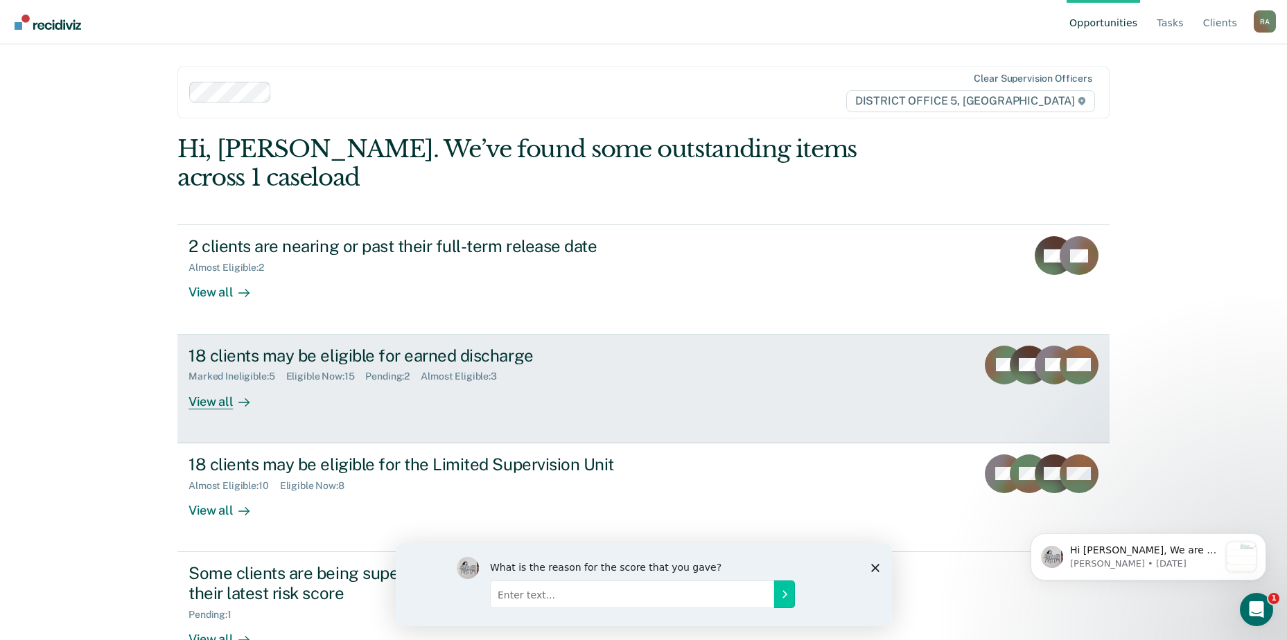
click at [367, 371] on div "Pending : 2" at bounding box center [392, 377] width 55 height 12
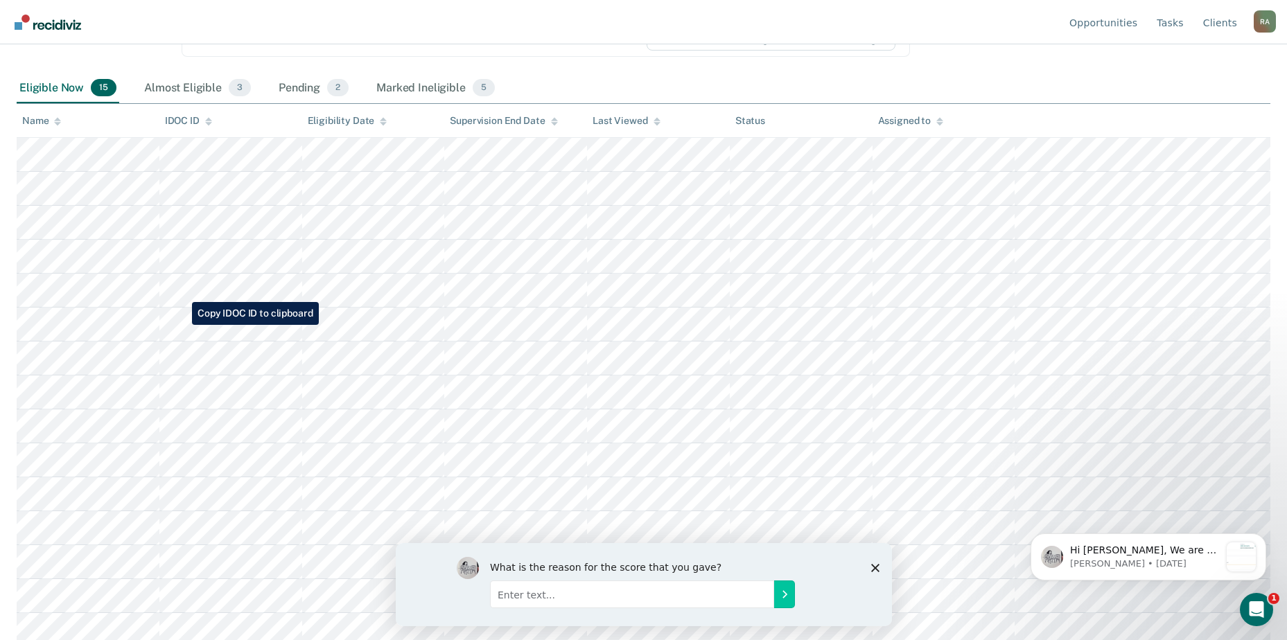
scroll to position [175, 0]
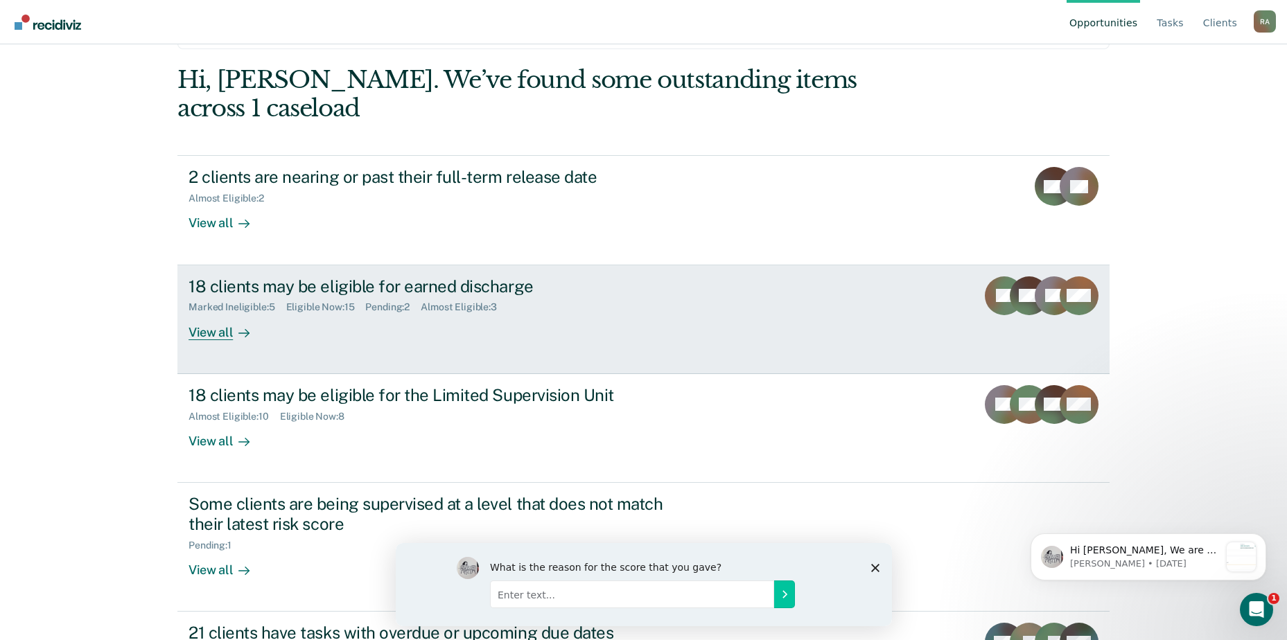
scroll to position [121, 0]
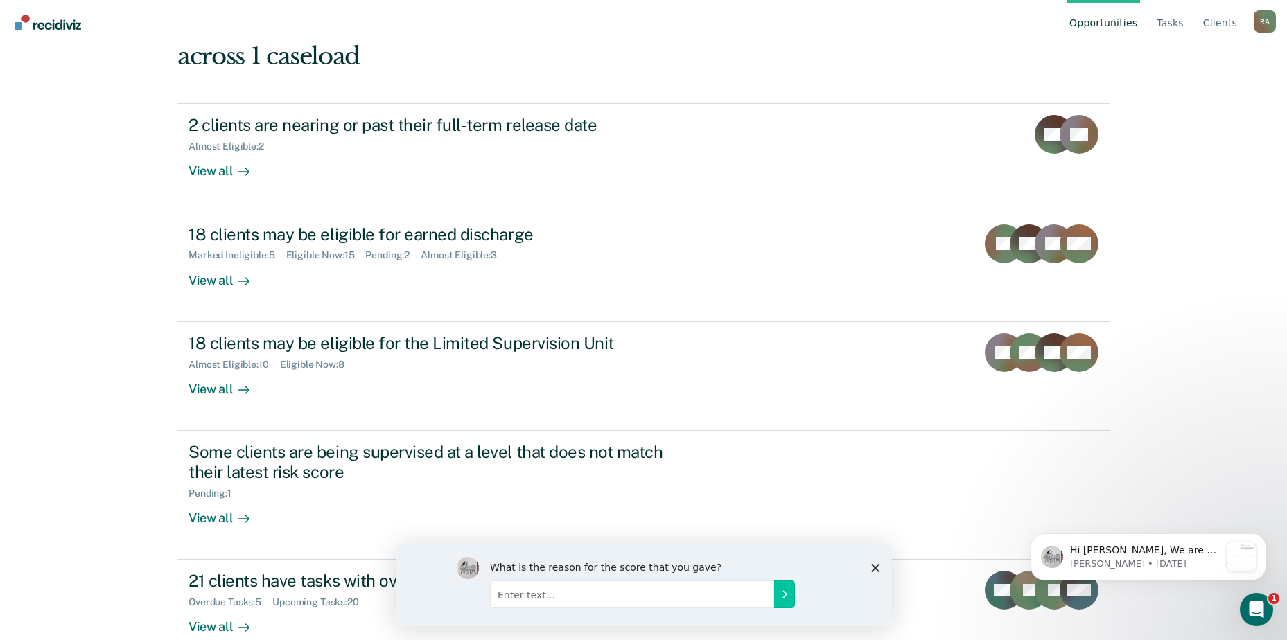
click at [871, 568] on icon "Close survey" at bounding box center [874, 567] width 8 height 8
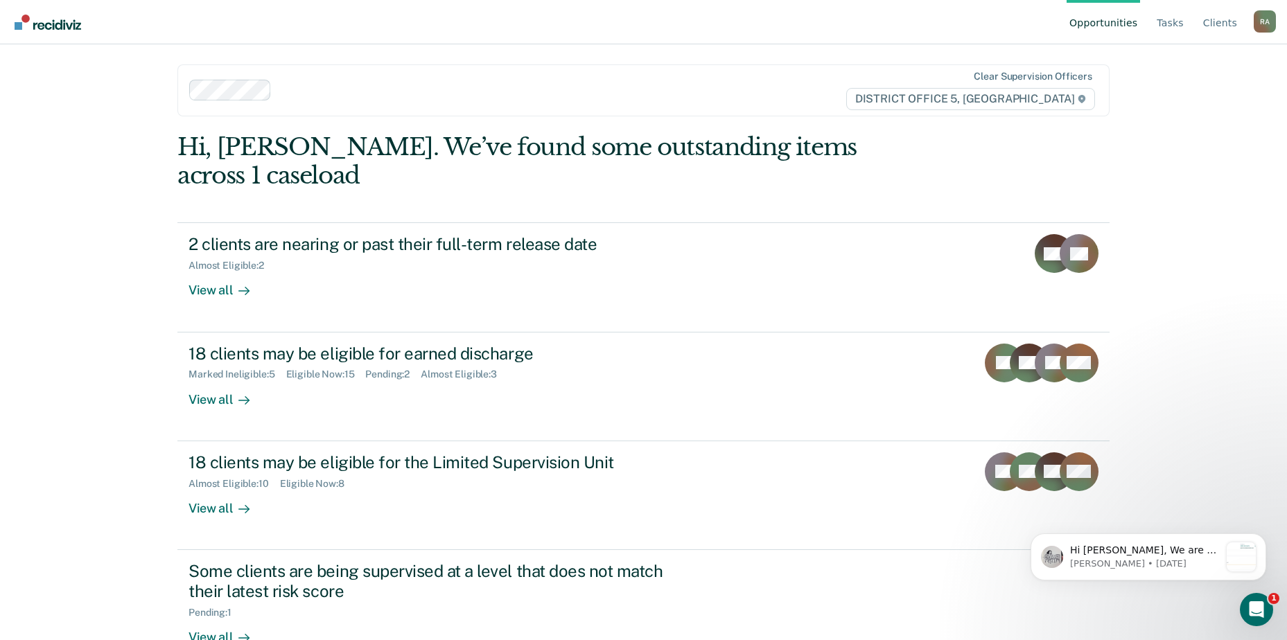
scroll to position [0, 0]
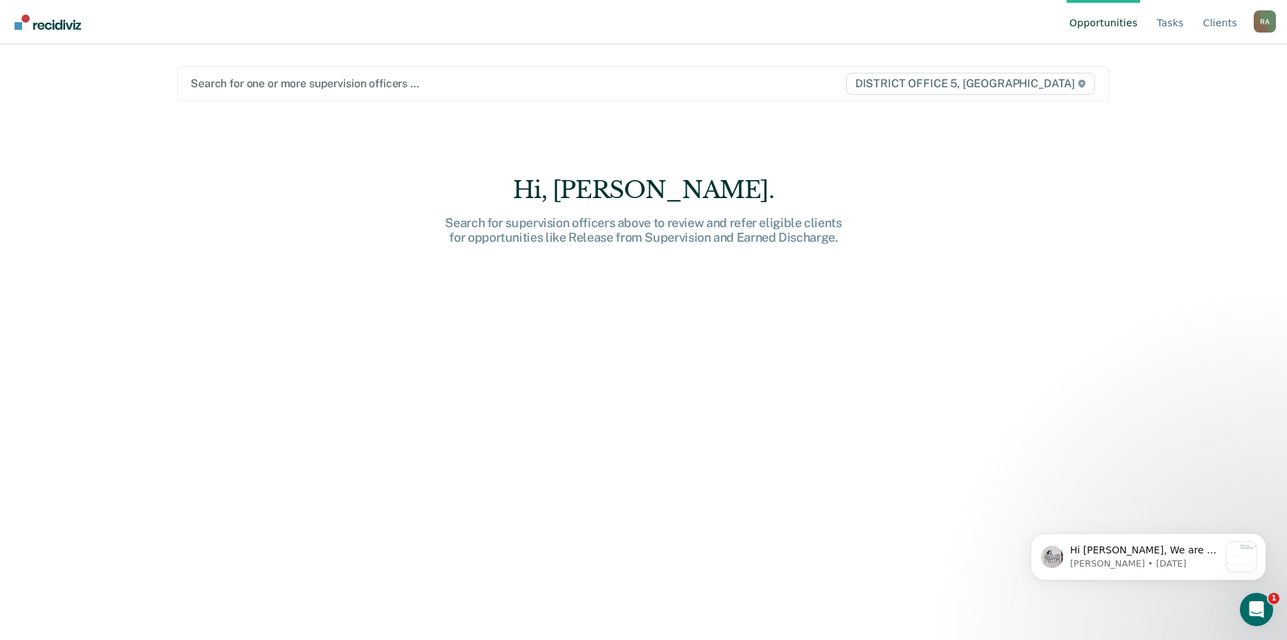
click at [256, 89] on div at bounding box center [507, 84] width 633 height 16
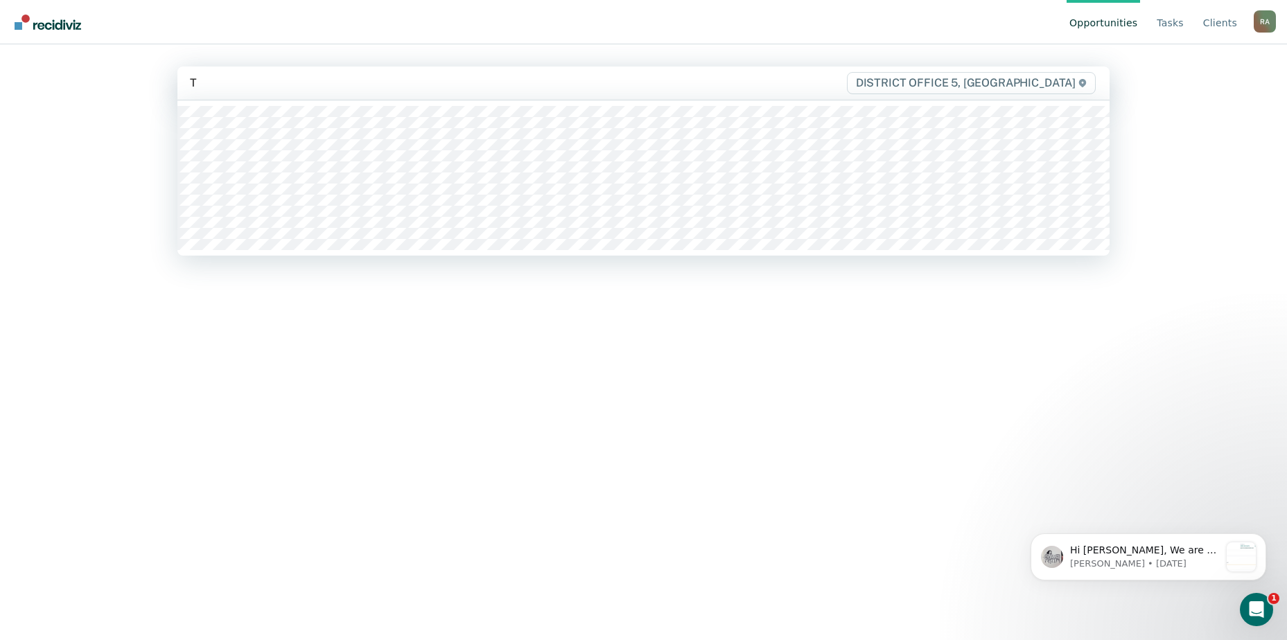
type input "To"
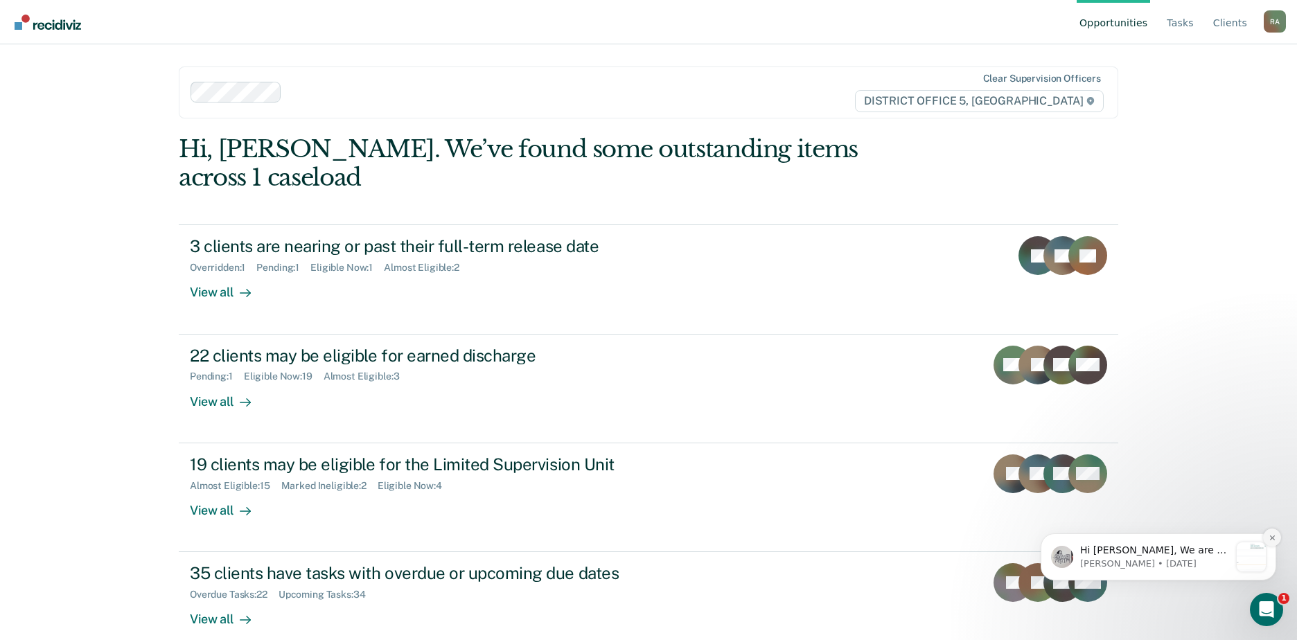
click at [1267, 536] on button "Dismiss notification" at bounding box center [1272, 538] width 18 height 18
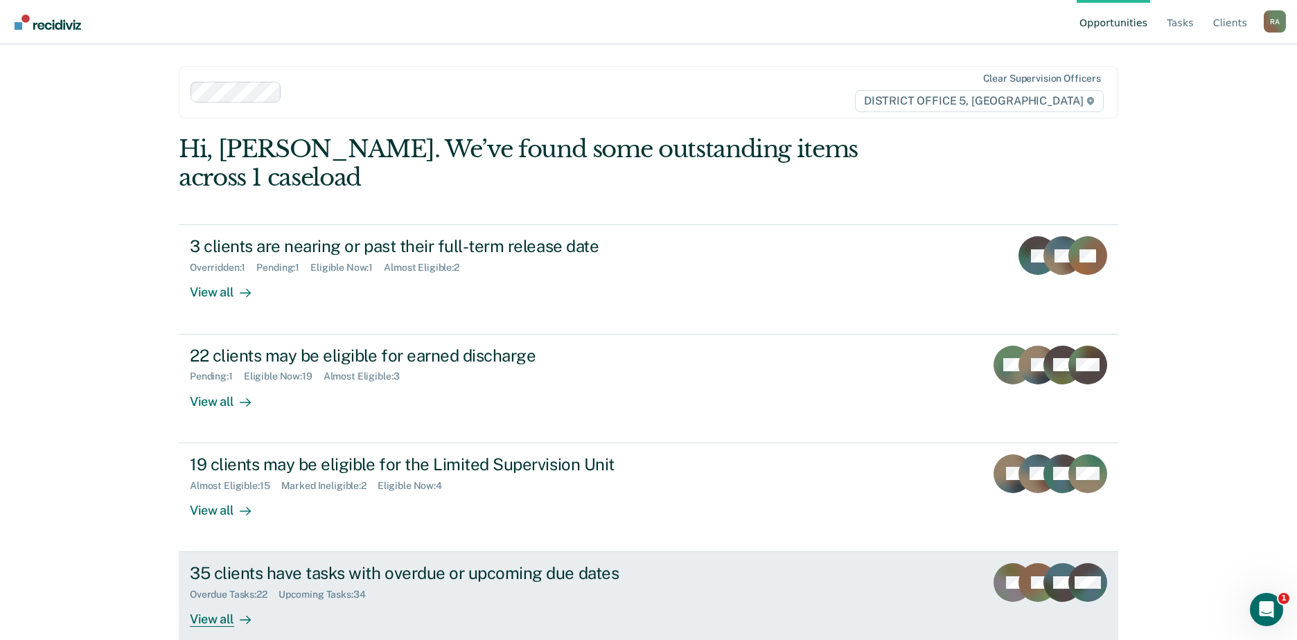
click at [367, 563] on div "35 clients have tasks with overdue or upcoming due dates" at bounding box center [433, 573] width 487 height 20
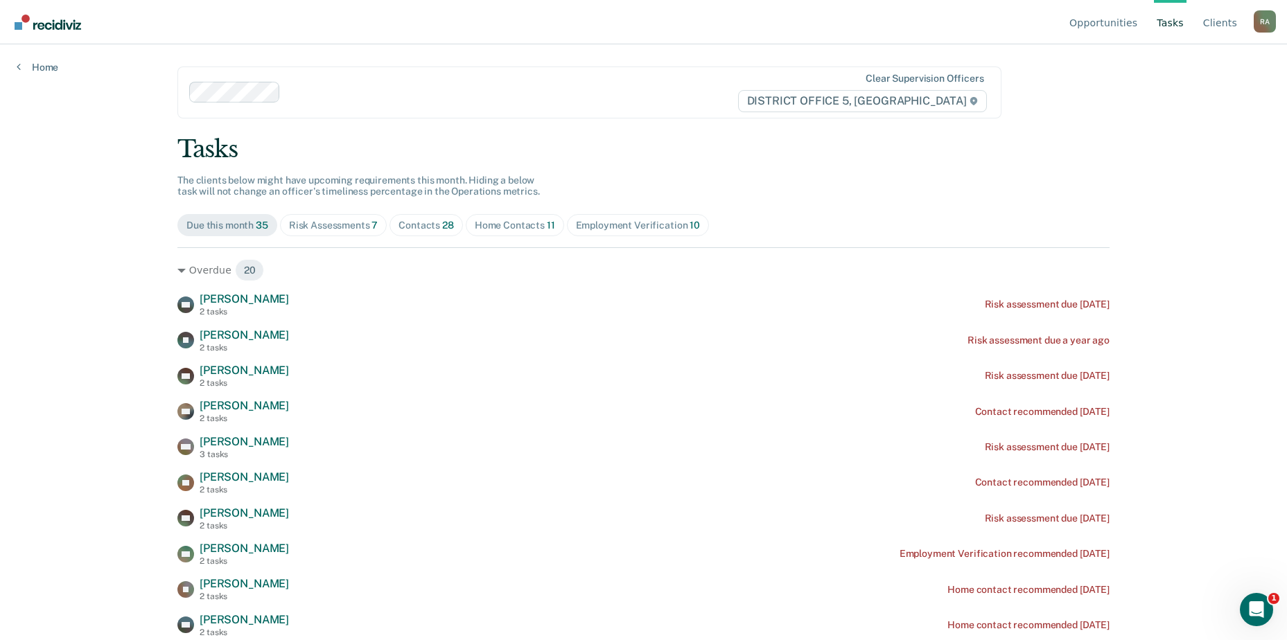
click at [314, 220] on div "Risk Assessments 7" at bounding box center [333, 226] width 89 height 12
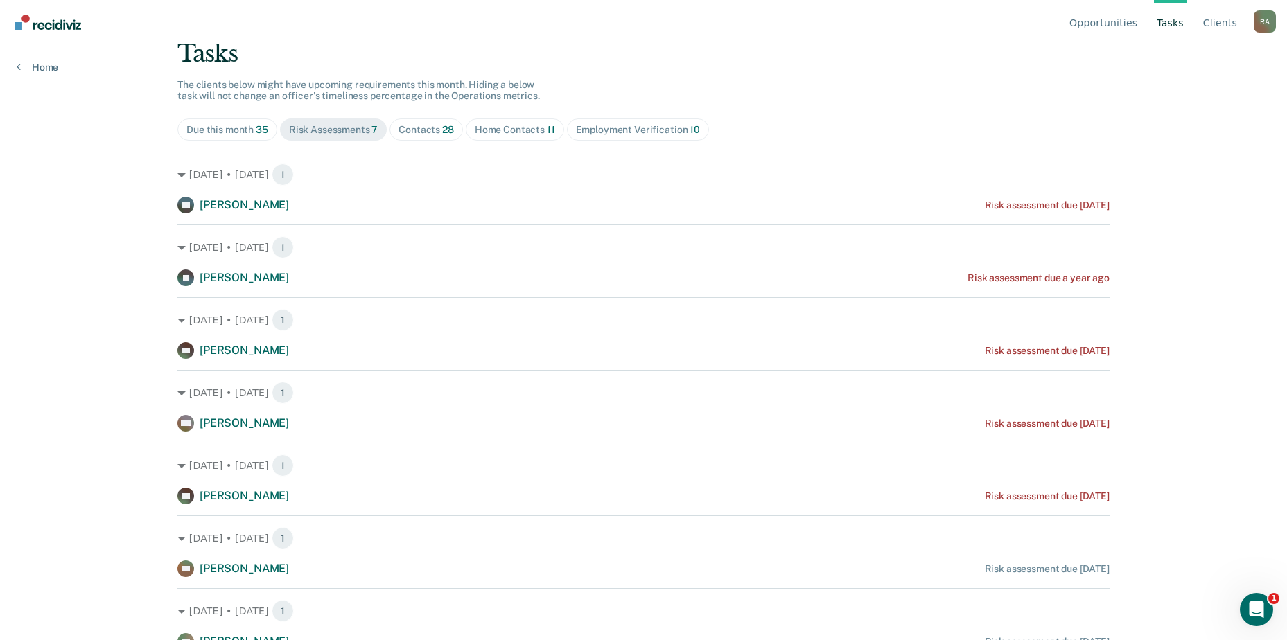
scroll to position [105, 0]
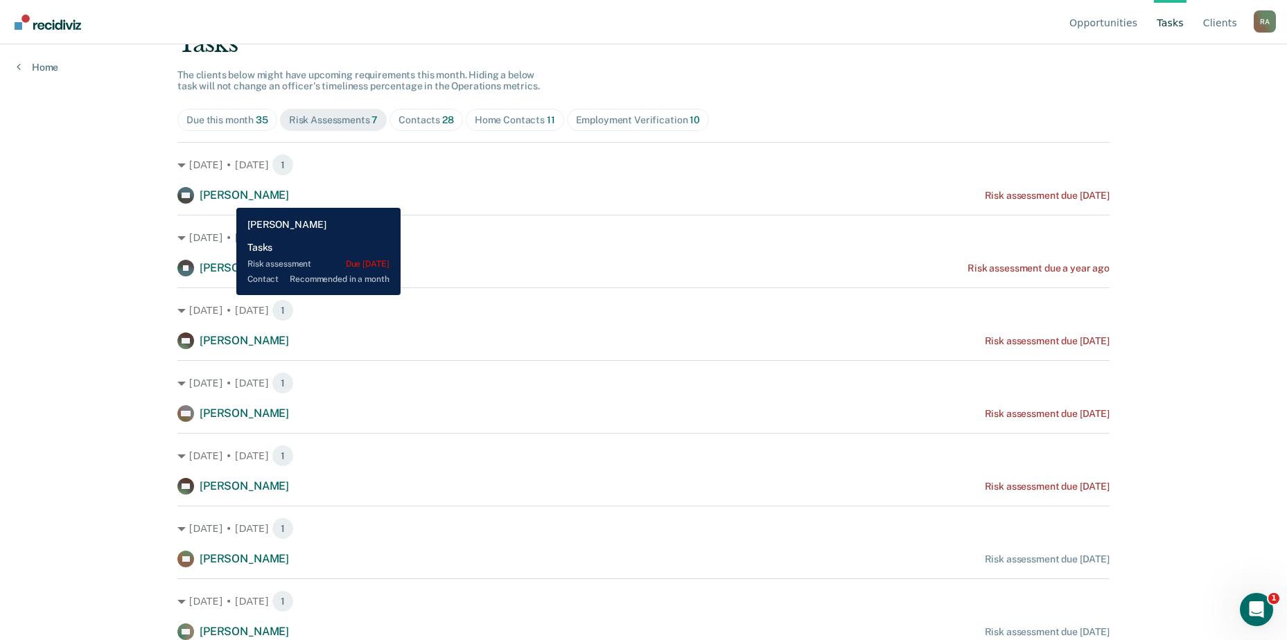
click at [226, 198] on span "Kenneth Greenwood" at bounding box center [244, 195] width 89 height 13
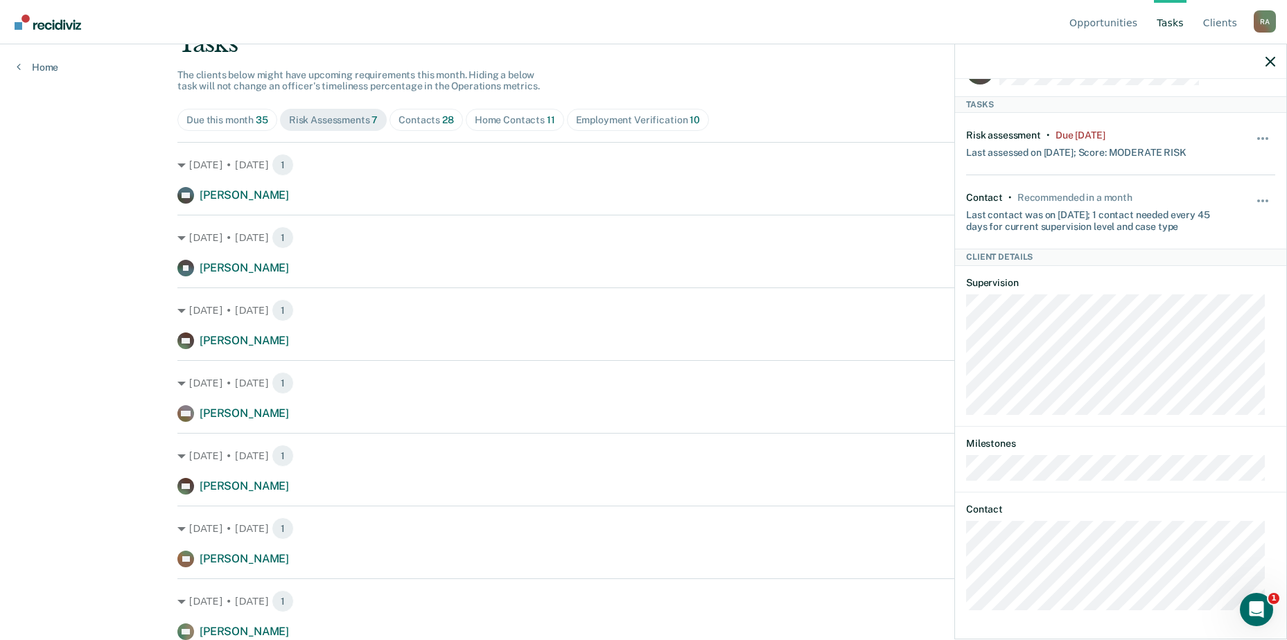
scroll to position [0, 0]
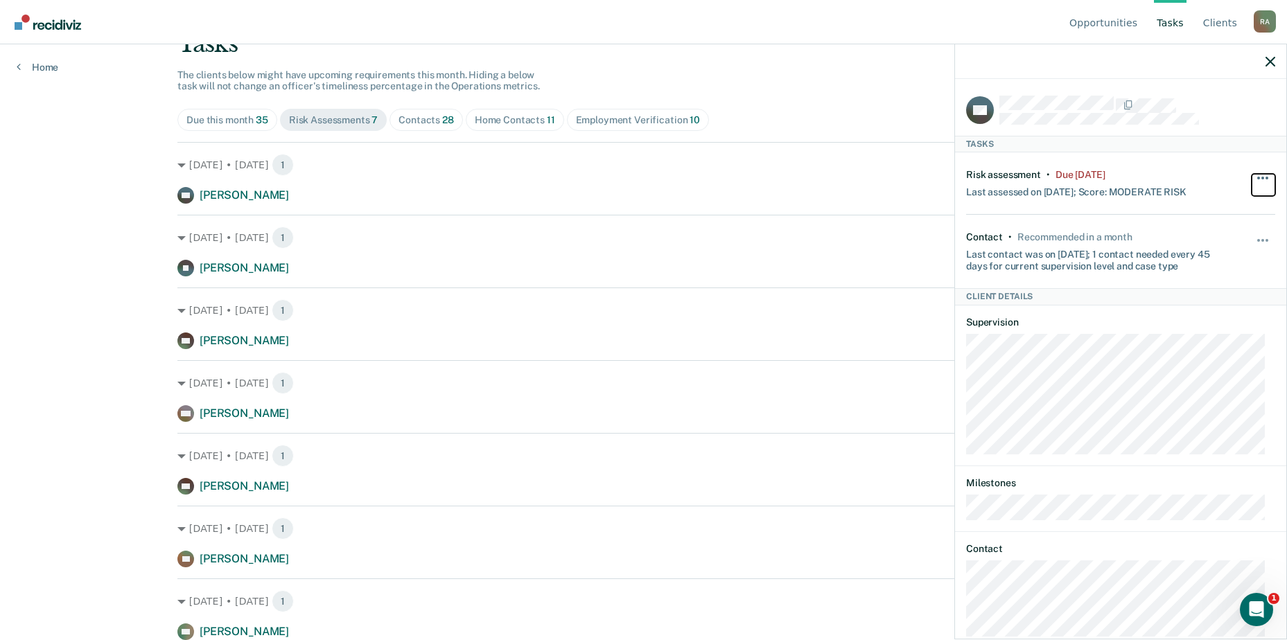
click at [1261, 177] on span "button" at bounding box center [1262, 178] width 3 height 3
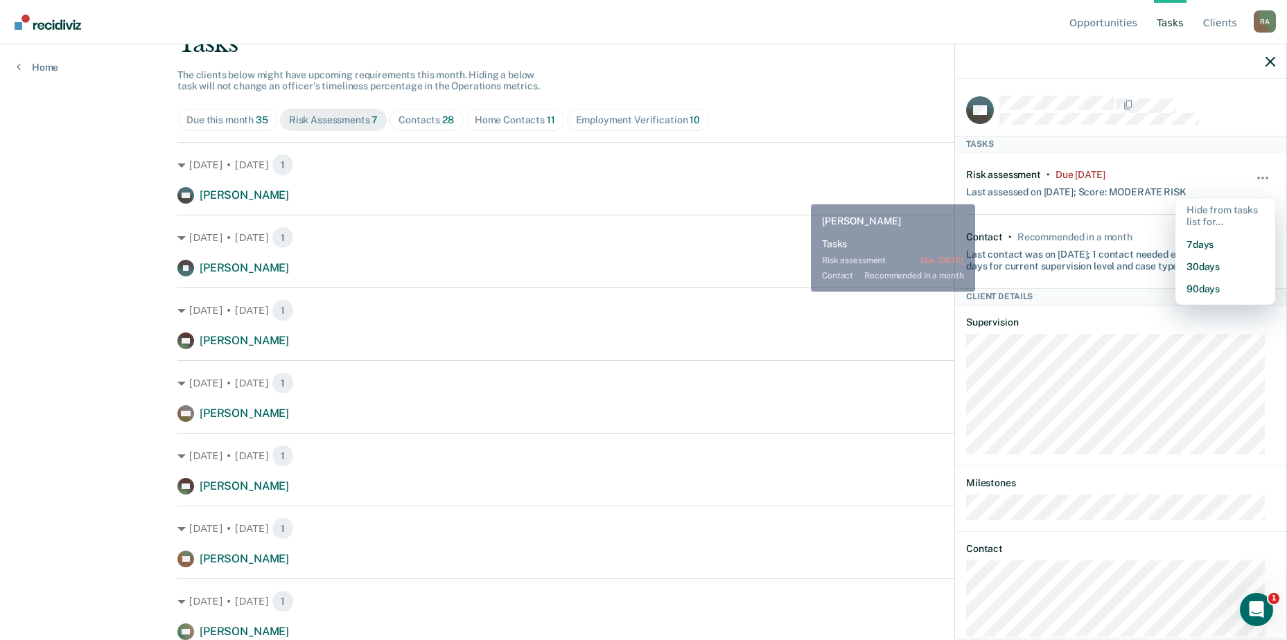
click at [800, 194] on div "KG Kenneth Greenwood Risk assessment due 2 years ago" at bounding box center [643, 195] width 932 height 17
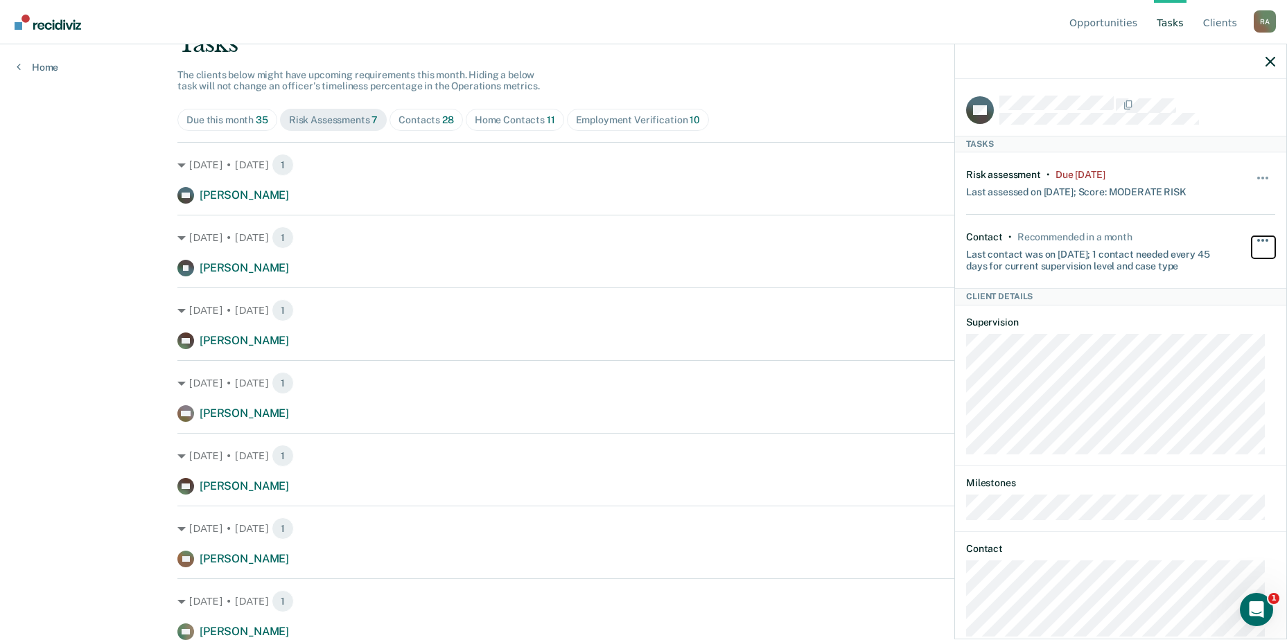
click at [1257, 239] on span "button" at bounding box center [1258, 240] width 3 height 3
click at [704, 277] on div "Feb. 3 • Saturday 1 KG Kenneth Greenwood Risk assessment due 2 years ago Oct. 1…" at bounding box center [643, 391] width 932 height 498
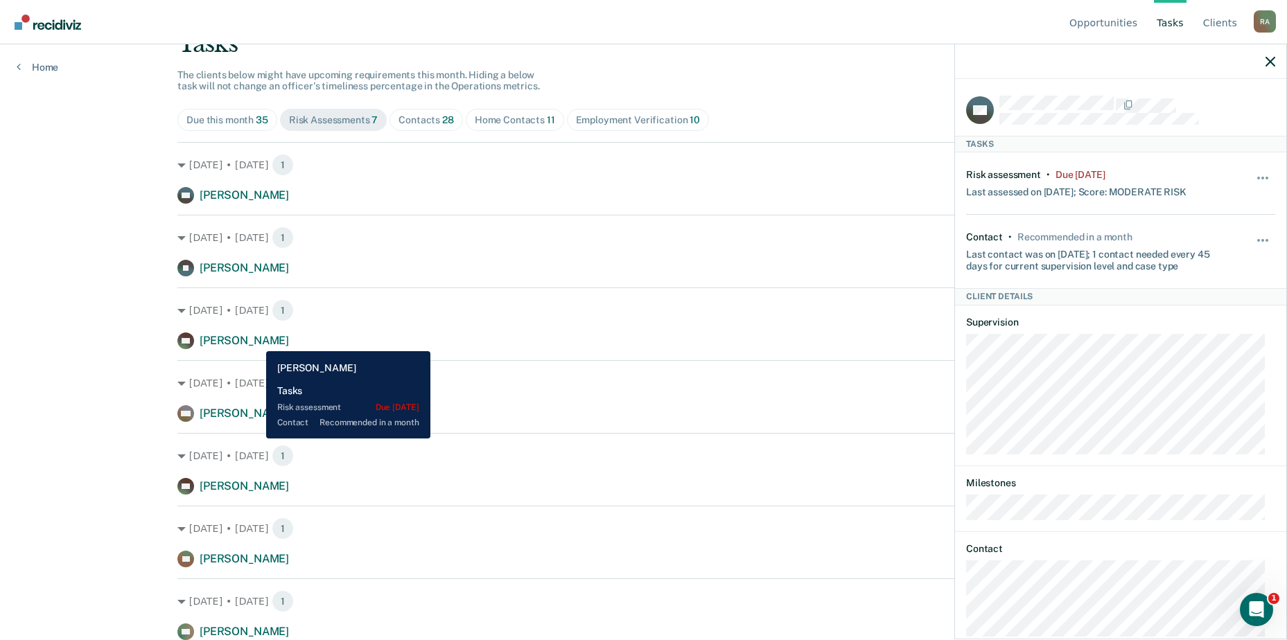
click at [256, 341] on span "Matthew Bullock" at bounding box center [244, 340] width 89 height 13
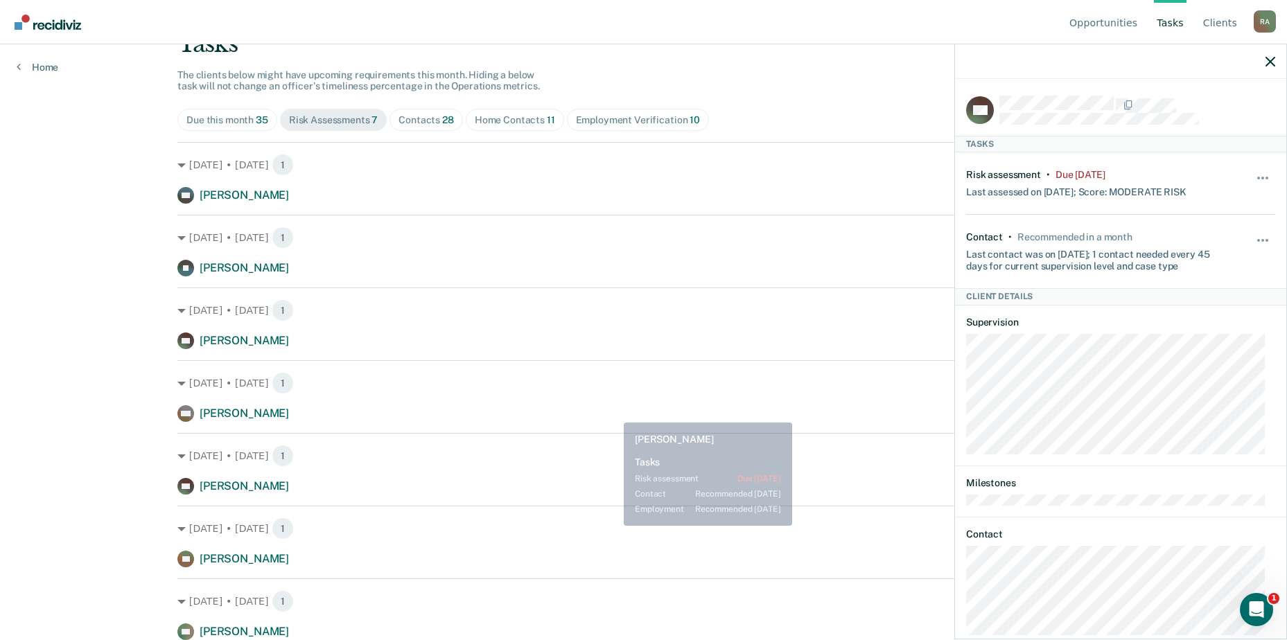
click at [615, 412] on div "WG William Gergen Risk assessment due 7 months ago" at bounding box center [643, 413] width 932 height 17
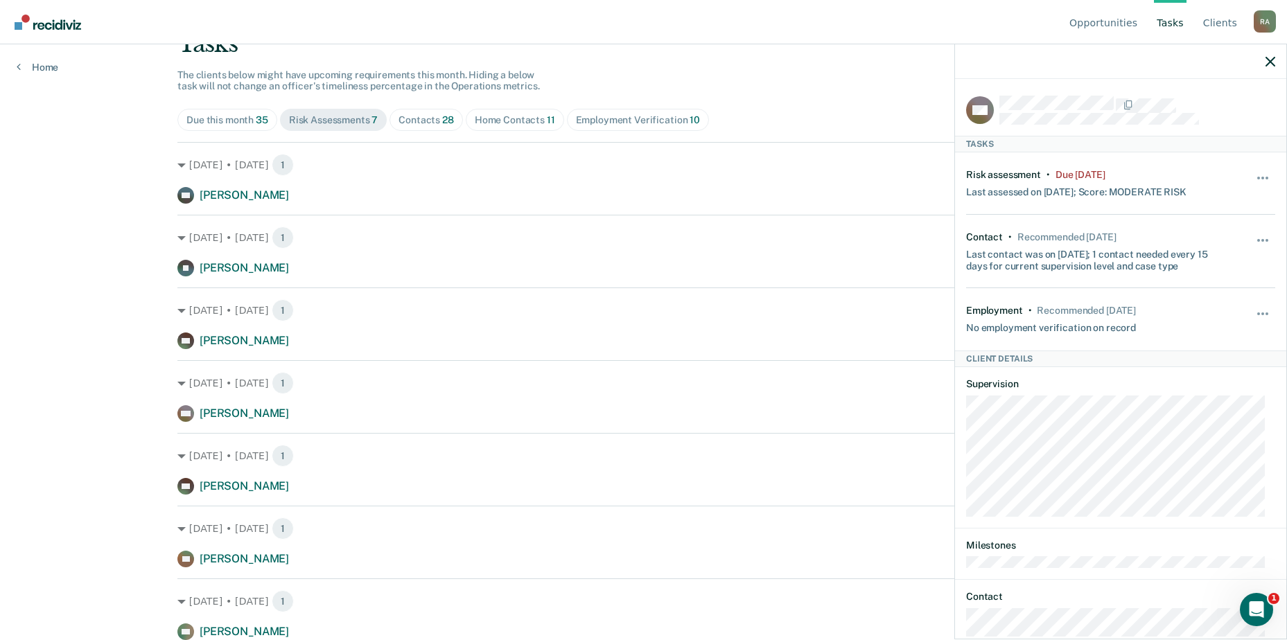
click at [520, 123] on div "Home Contacts 11" at bounding box center [515, 120] width 80 height 12
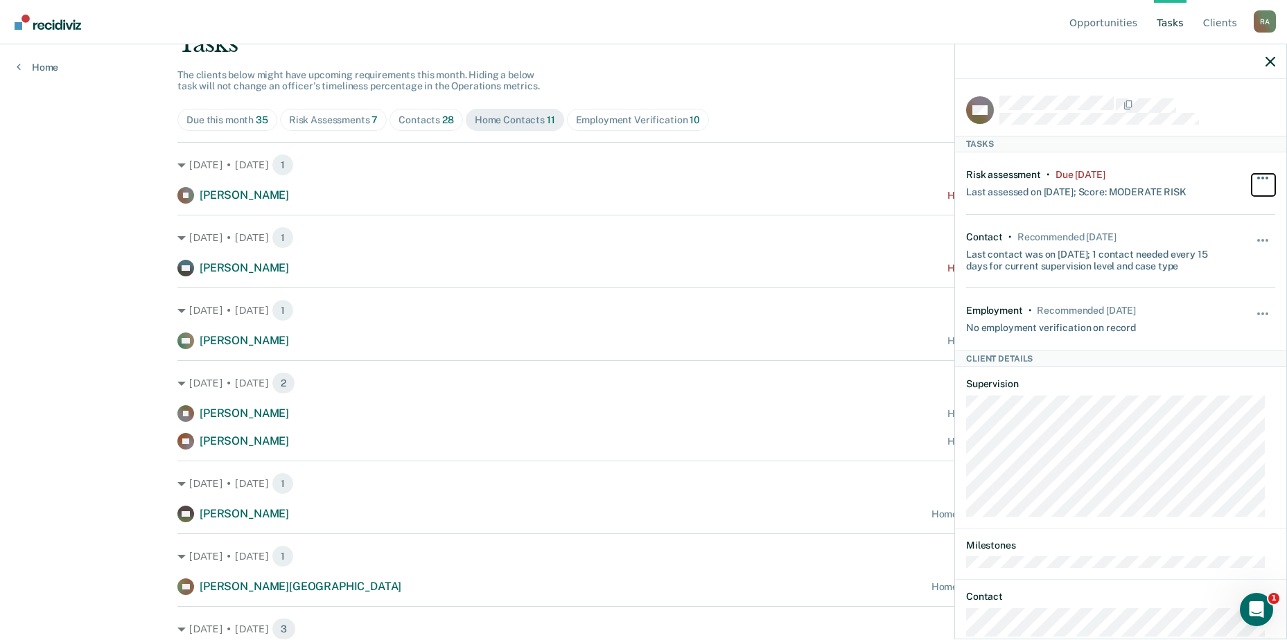
click at [1259, 180] on button "button" at bounding box center [1264, 185] width 24 height 22
click at [638, 107] on div "Tasks The clients below might have upcoming requirements this month. Hiding a b…" at bounding box center [643, 413] width 932 height 767
click at [629, 118] on div "Employment Verification 10" at bounding box center [638, 120] width 124 height 12
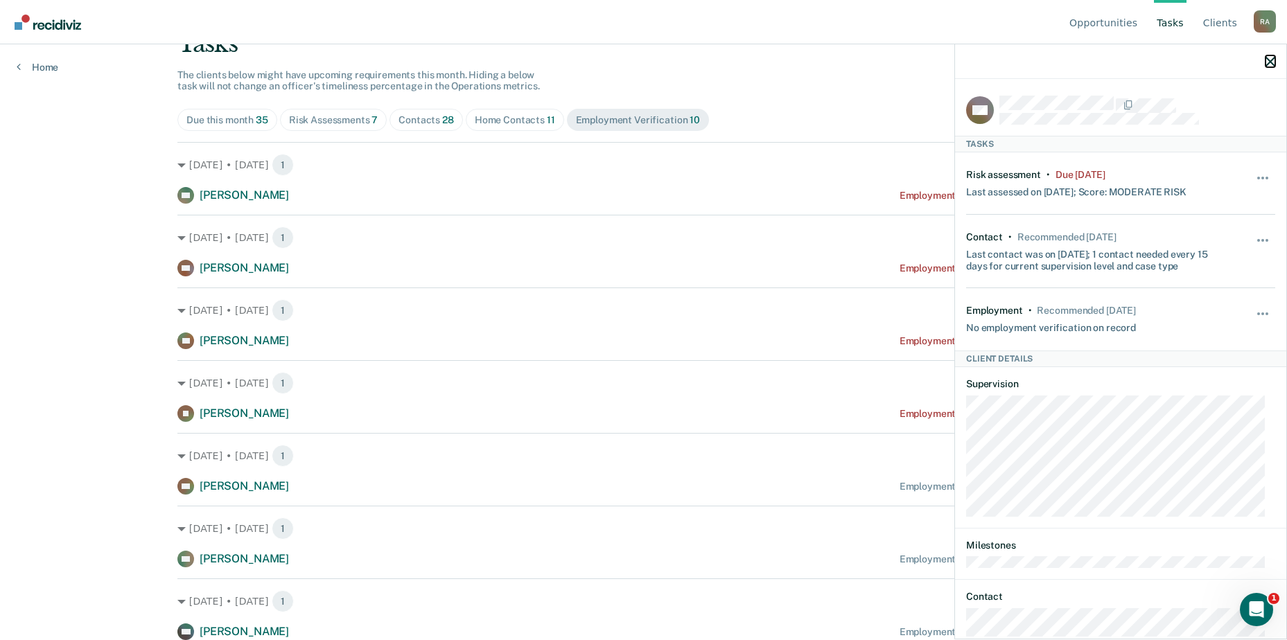
click at [1272, 60] on icon "button" at bounding box center [1271, 62] width 10 height 10
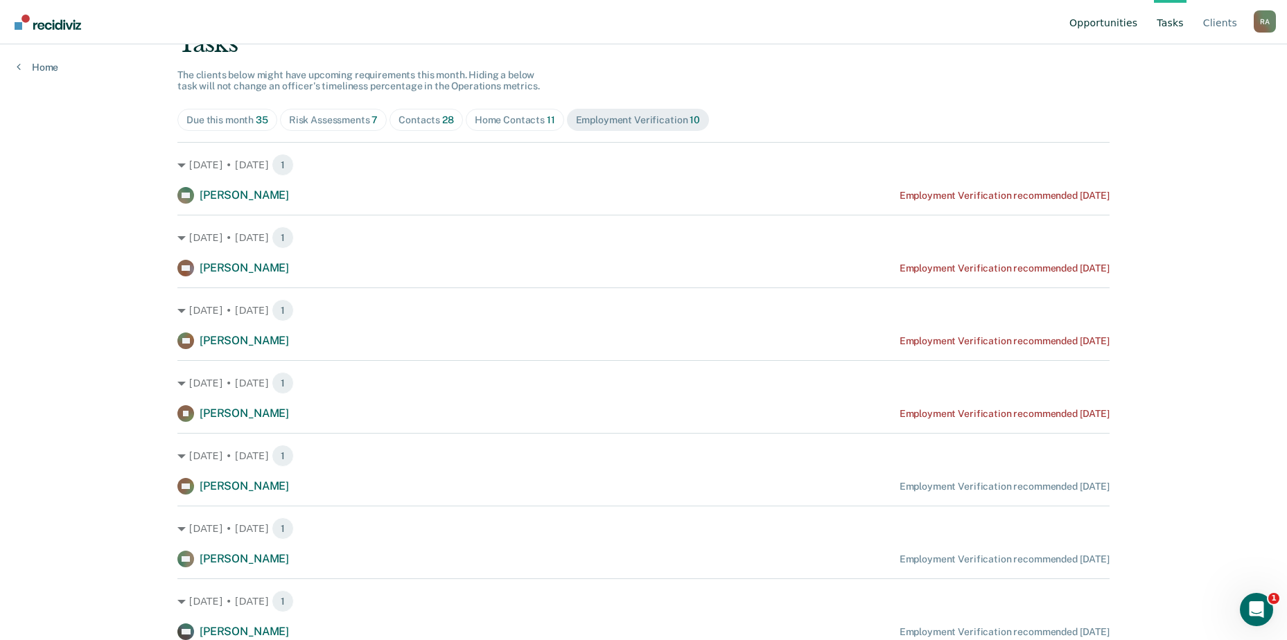
click at [1115, 26] on link "Opportunities" at bounding box center [1103, 22] width 73 height 44
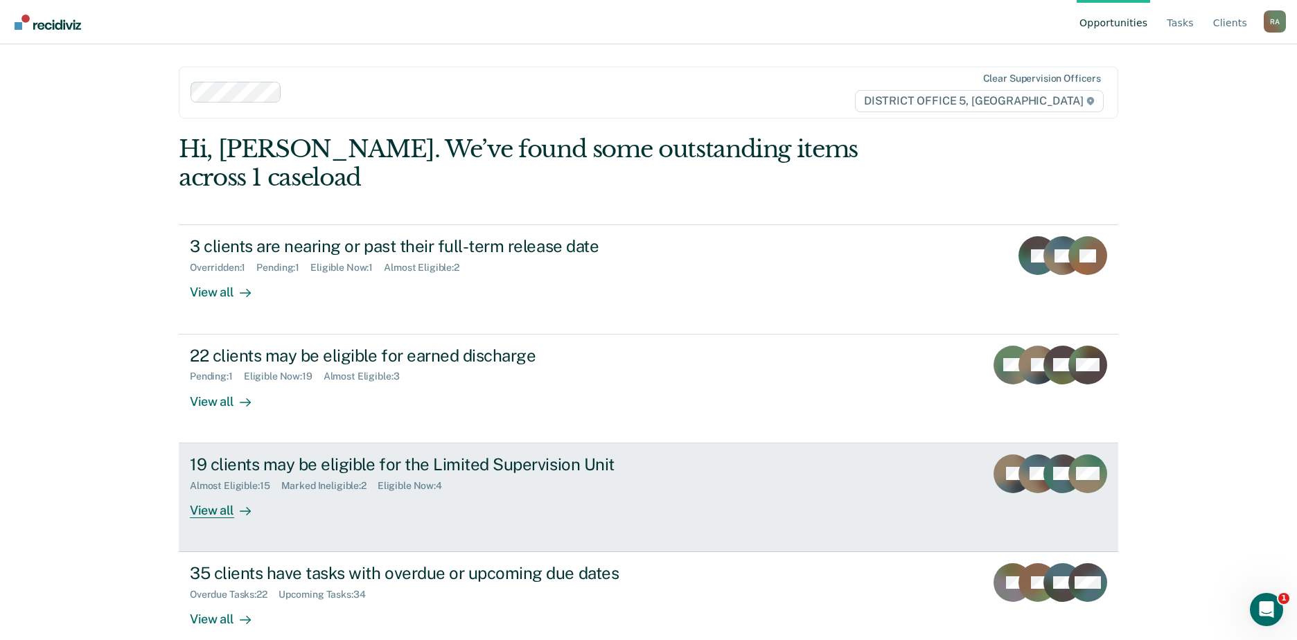
click at [359, 455] on div "19 clients may be eligible for the Limited Supervision Unit" at bounding box center [433, 465] width 487 height 20
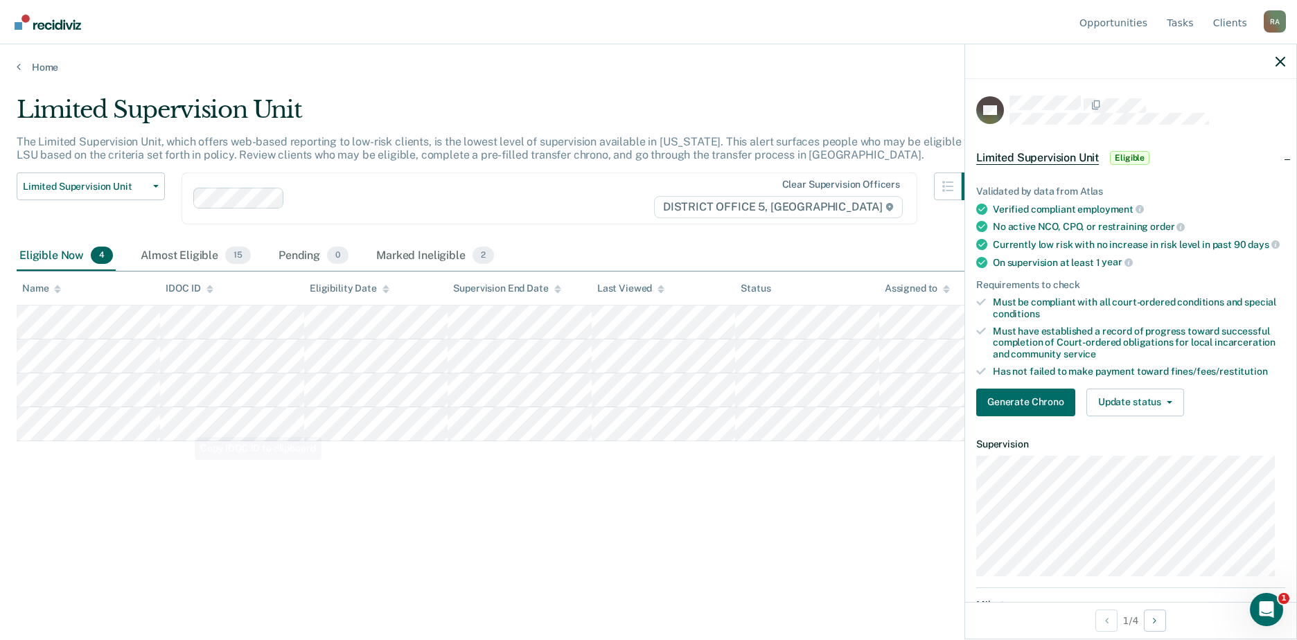
click at [291, 565] on div "Limited Supervision Unit The Limited Supervision Unit, which offers web-based r…" at bounding box center [649, 338] width 1264 height 485
click at [216, 259] on div "Almost Eligible 15" at bounding box center [196, 256] width 116 height 30
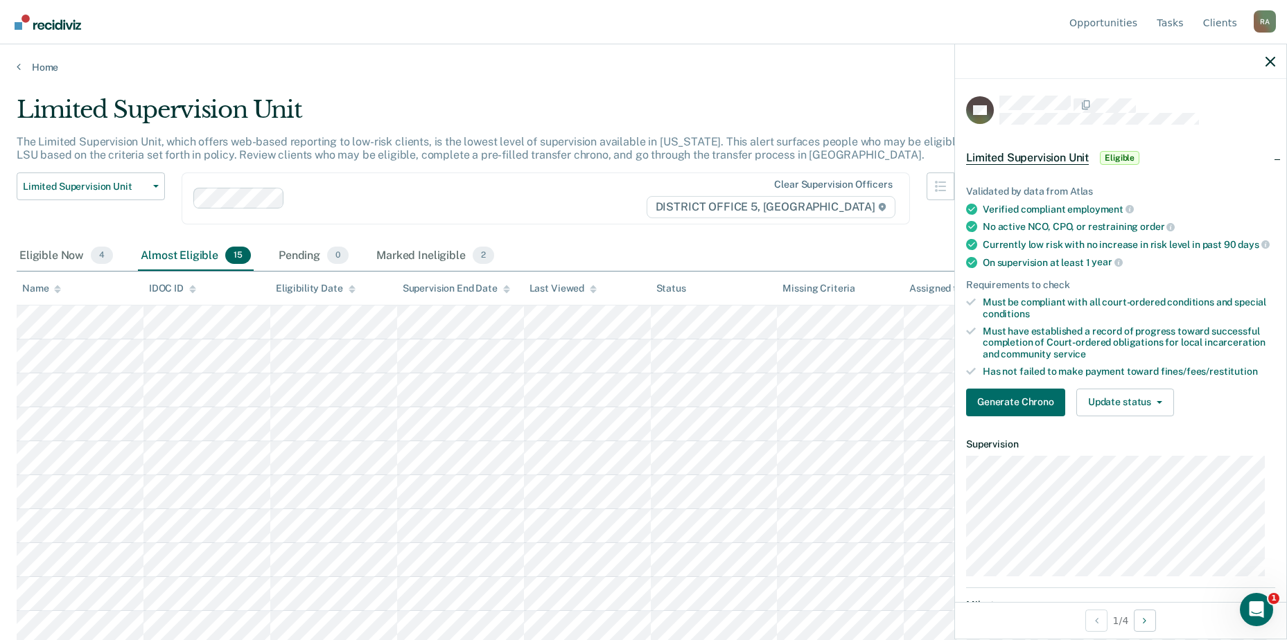
click at [570, 231] on div "Limited Supervision Unit Release from Supervision Earned Discharge Limited Supe…" at bounding box center [499, 207] width 965 height 69
click at [1266, 57] on icon "button" at bounding box center [1271, 62] width 10 height 10
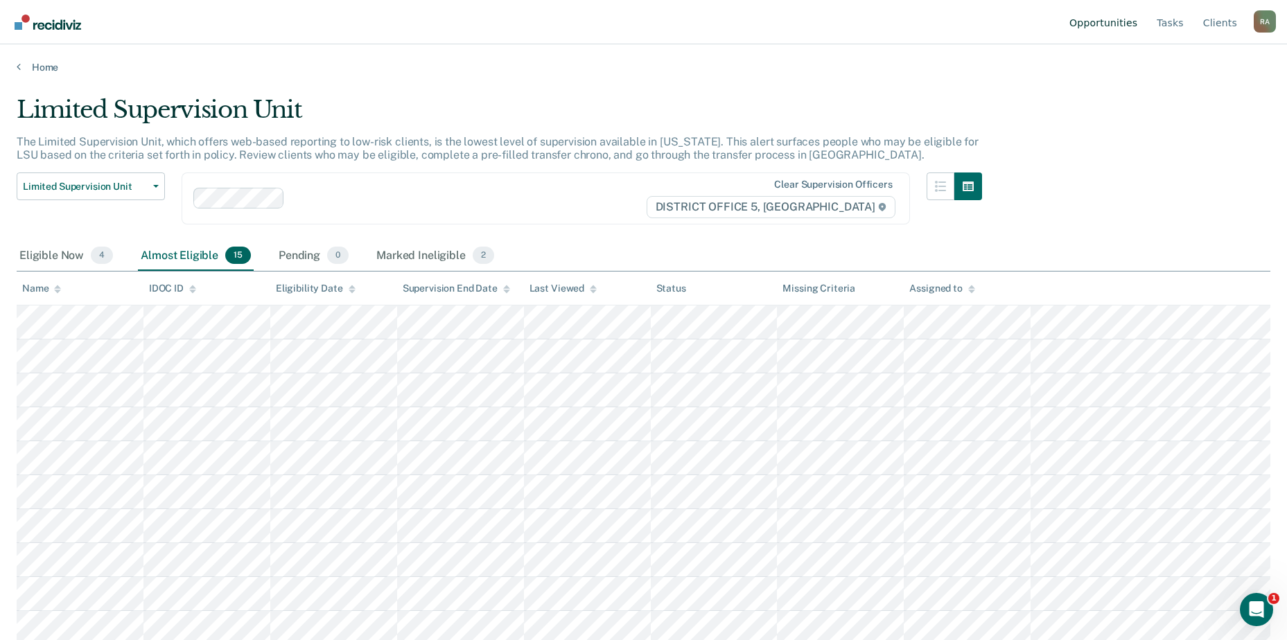
click at [1130, 23] on link "Opportunities" at bounding box center [1103, 22] width 73 height 44
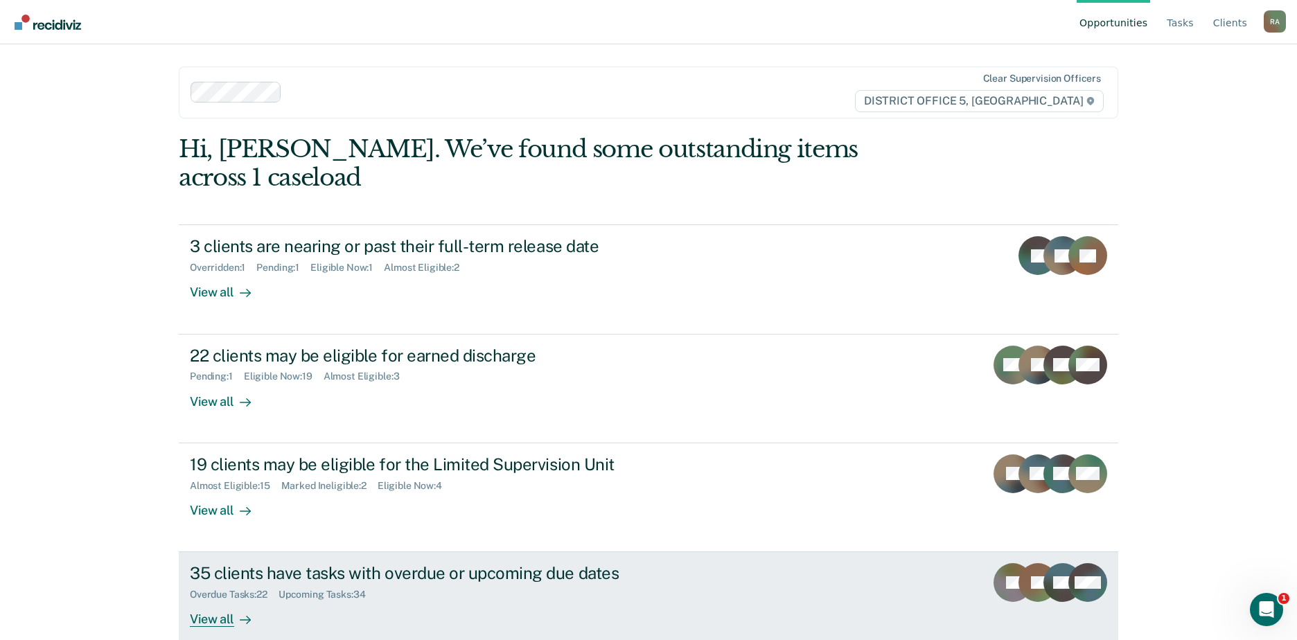
click at [362, 589] on div "Upcoming Tasks : 34" at bounding box center [328, 595] width 98 height 12
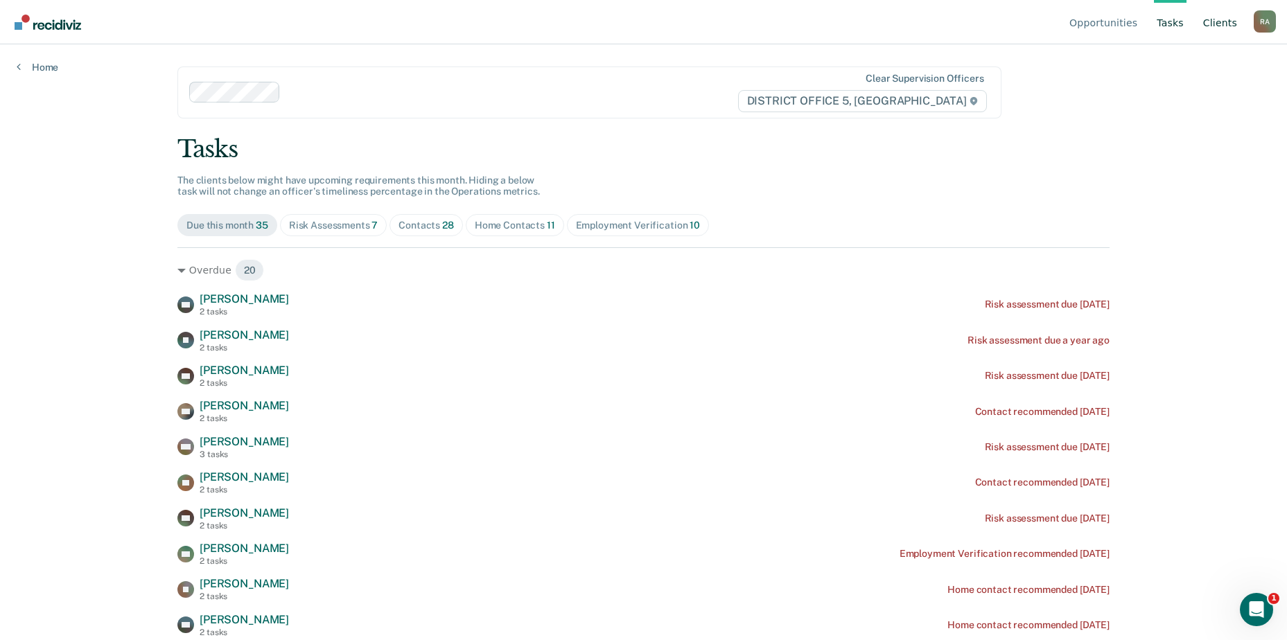
click at [1214, 23] on link "Client s" at bounding box center [1220, 22] width 40 height 44
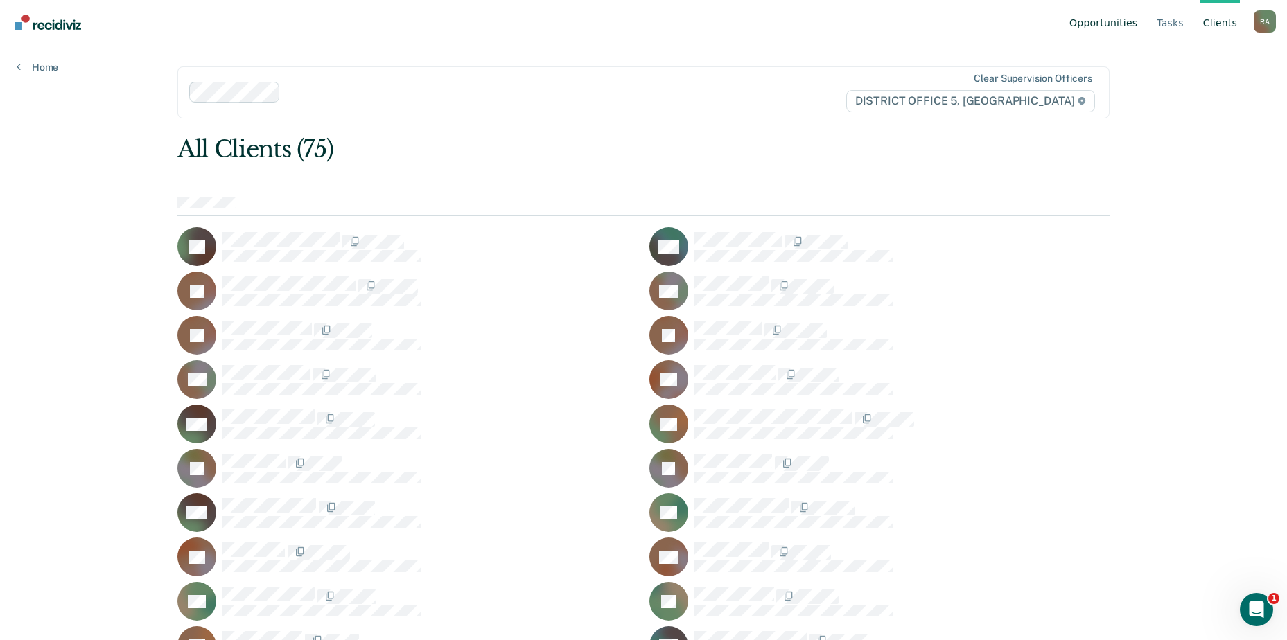
click at [1130, 20] on link "Opportunities" at bounding box center [1103, 22] width 73 height 44
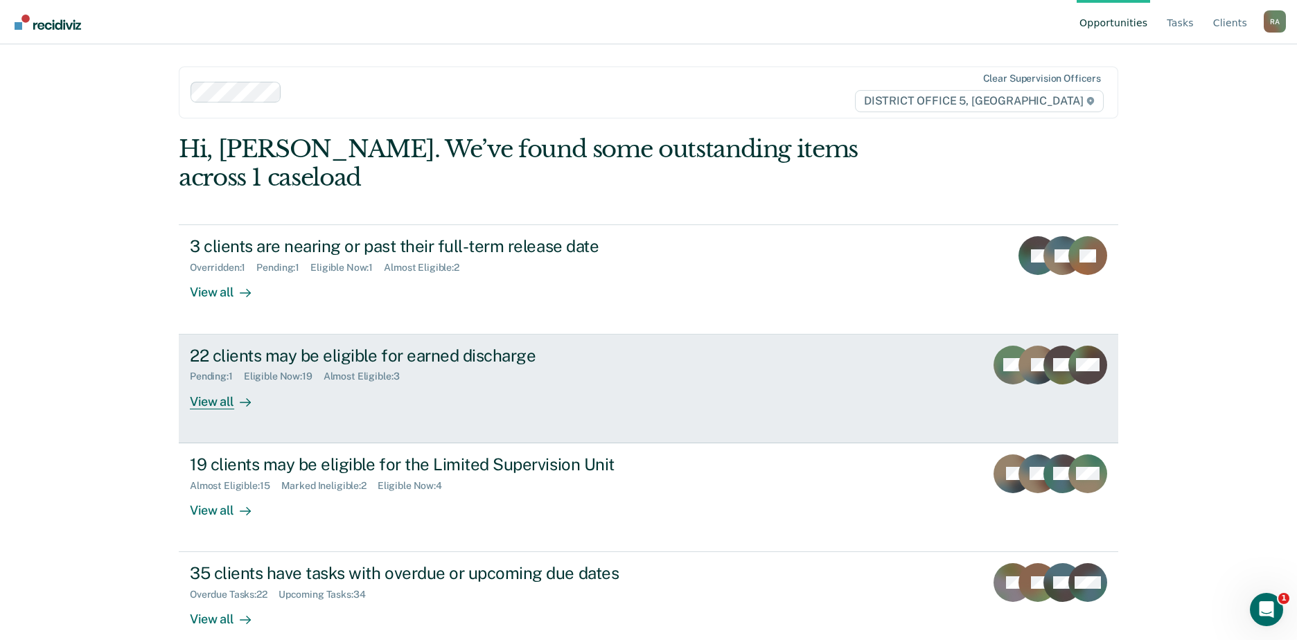
click at [453, 346] on div "22 clients may be eligible for earned discharge" at bounding box center [433, 356] width 487 height 20
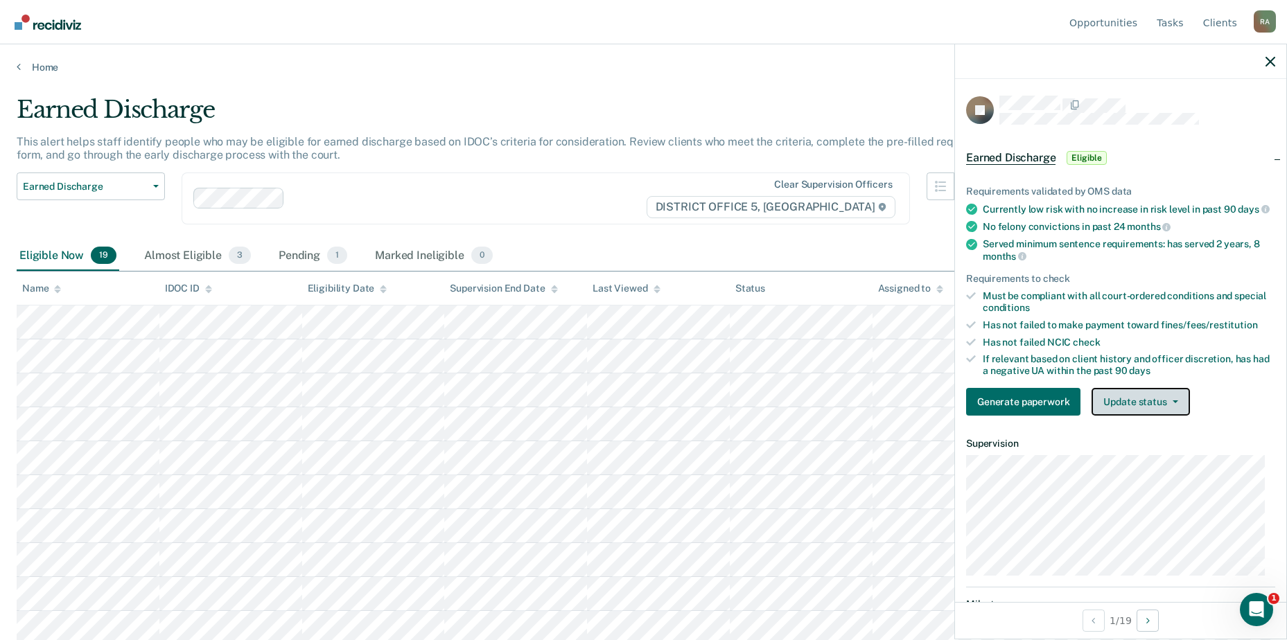
click at [1127, 402] on button "Update status" at bounding box center [1141, 402] width 98 height 28
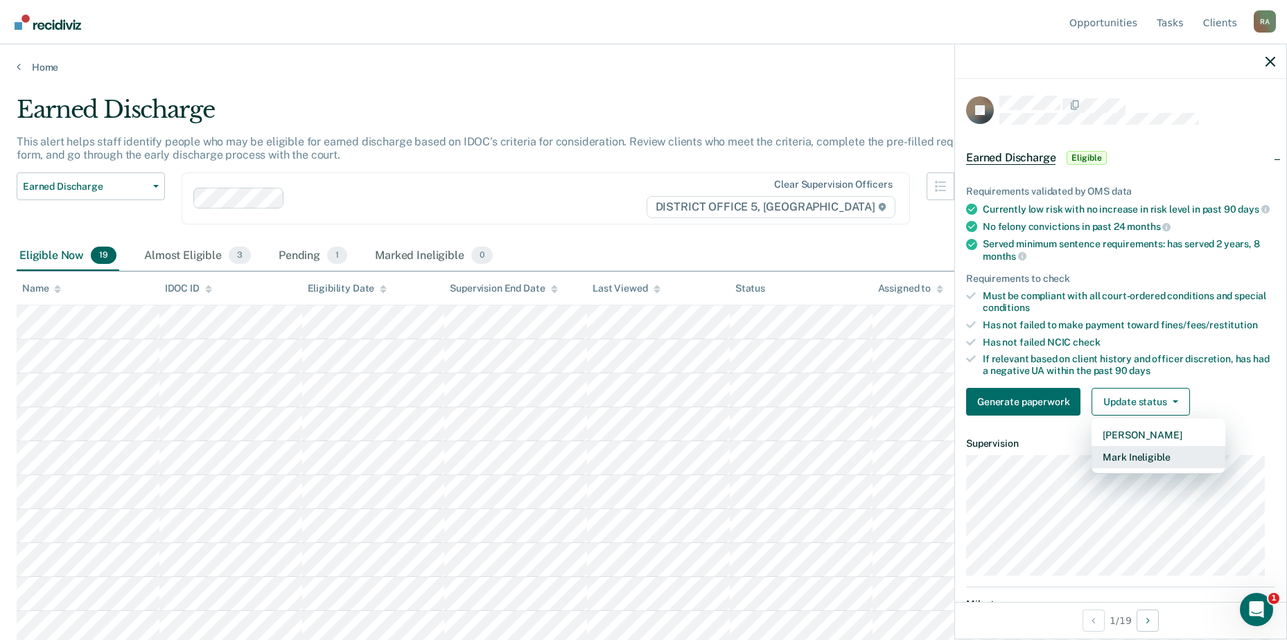
click at [1135, 468] on button "Mark Ineligible" at bounding box center [1159, 457] width 134 height 22
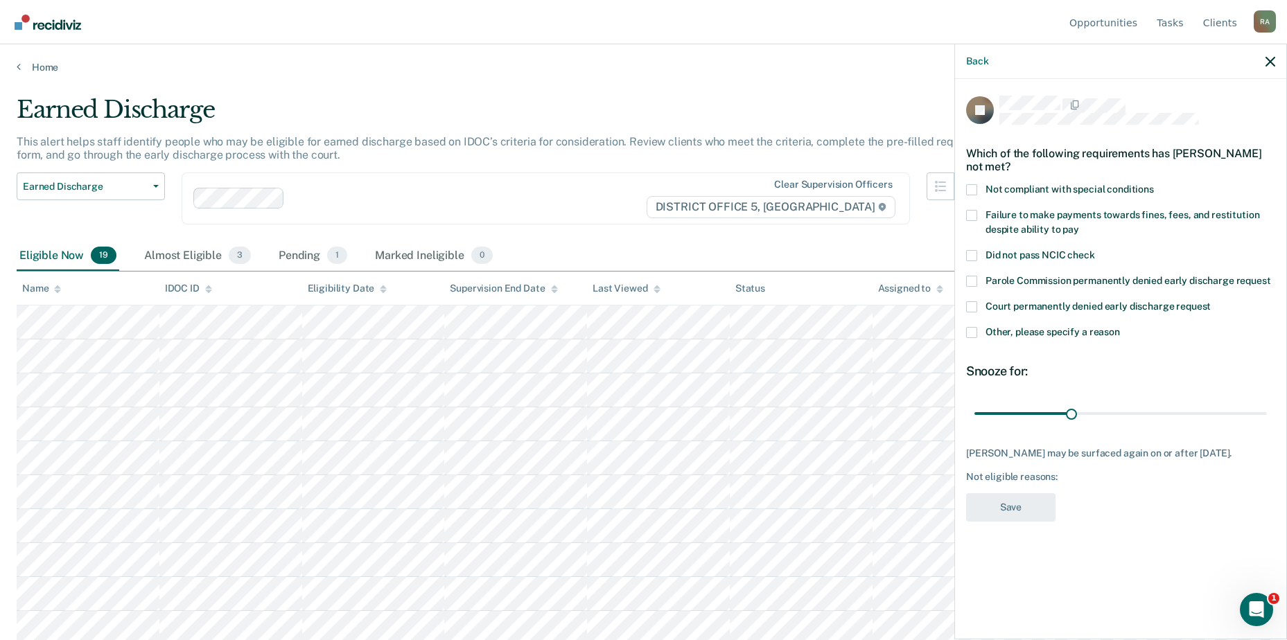
click at [966, 328] on span at bounding box center [971, 332] width 11 height 11
click at [1120, 327] on input "Other, please specify a reason" at bounding box center [1120, 327] width 0 height 0
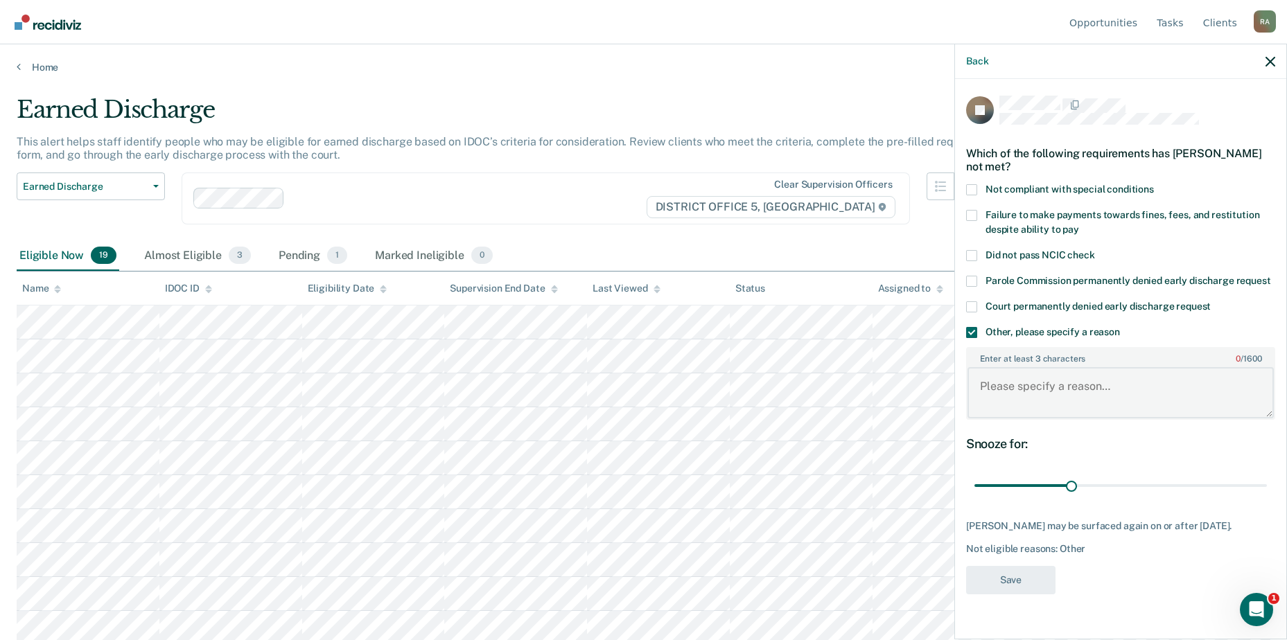
click at [1029, 409] on textarea "Enter at least 3 characters 0 / 1600" at bounding box center [1121, 392] width 306 height 51
click at [1271, 53] on div "Back" at bounding box center [1120, 61] width 331 height 35
click at [1271, 55] on button "button" at bounding box center [1271, 61] width 10 height 12
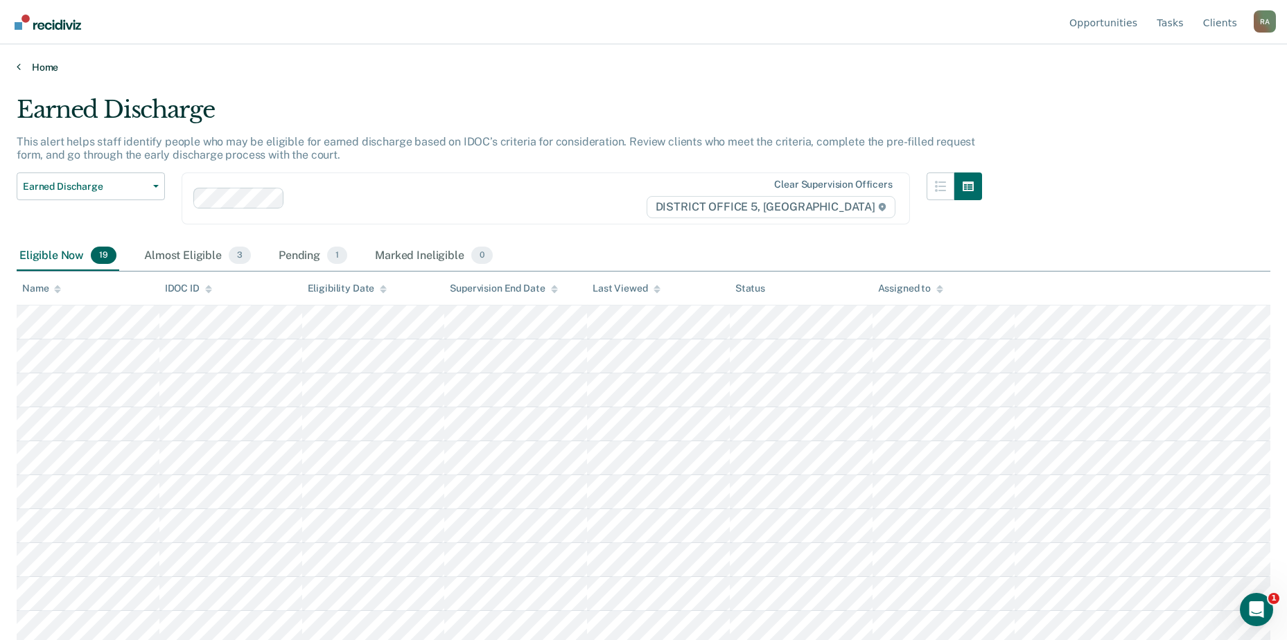
click at [33, 67] on link "Home" at bounding box center [644, 67] width 1254 height 12
